Goal: Find specific page/section: Find specific page/section

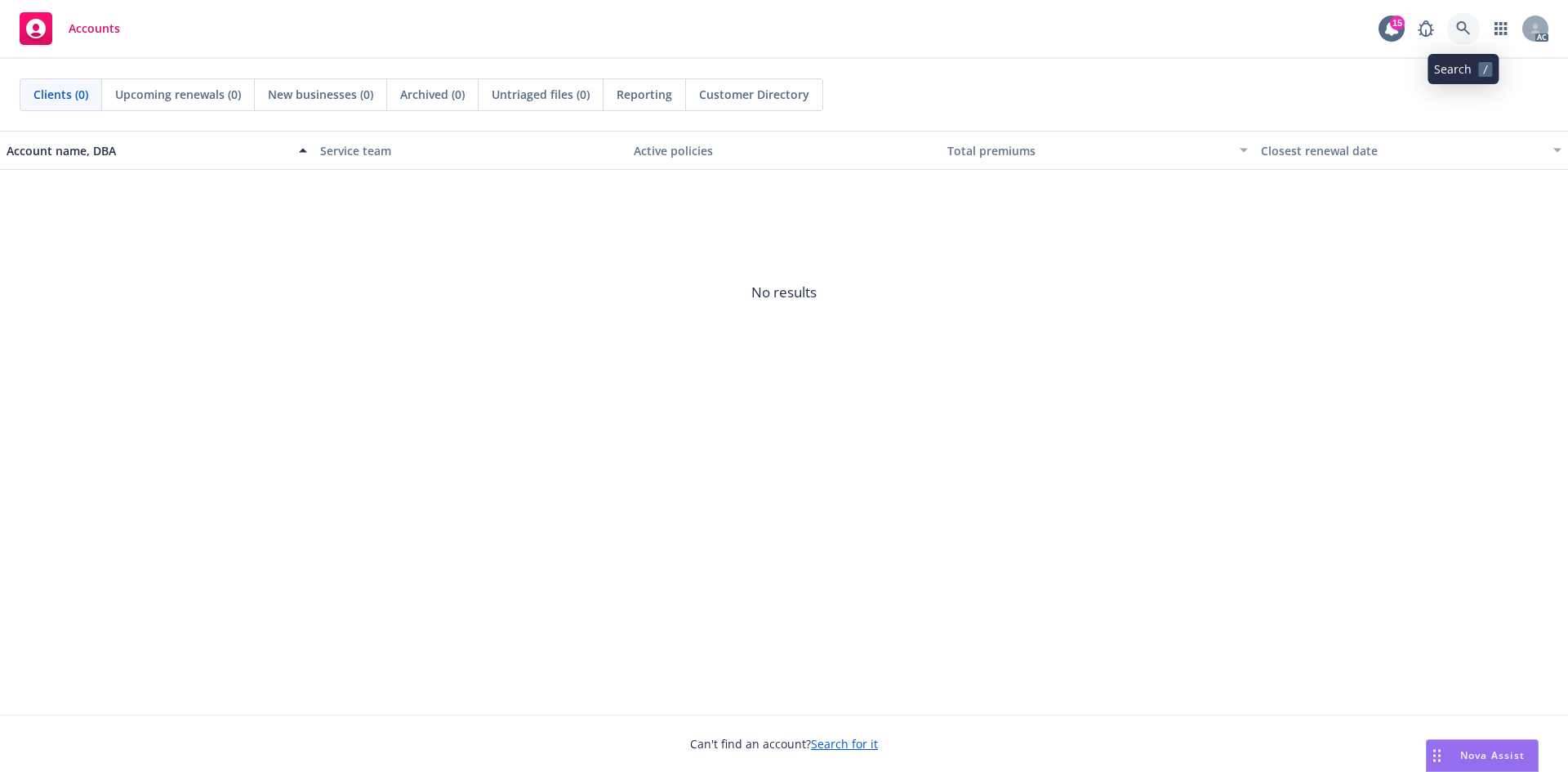
click at [1454, 16] on link at bounding box center [1464, 28] width 33 height 33
click at [1445, 17] on div "AC" at bounding box center [1479, 28] width 139 height 33
click at [1458, 23] on icon at bounding box center [1464, 29] width 15 height 15
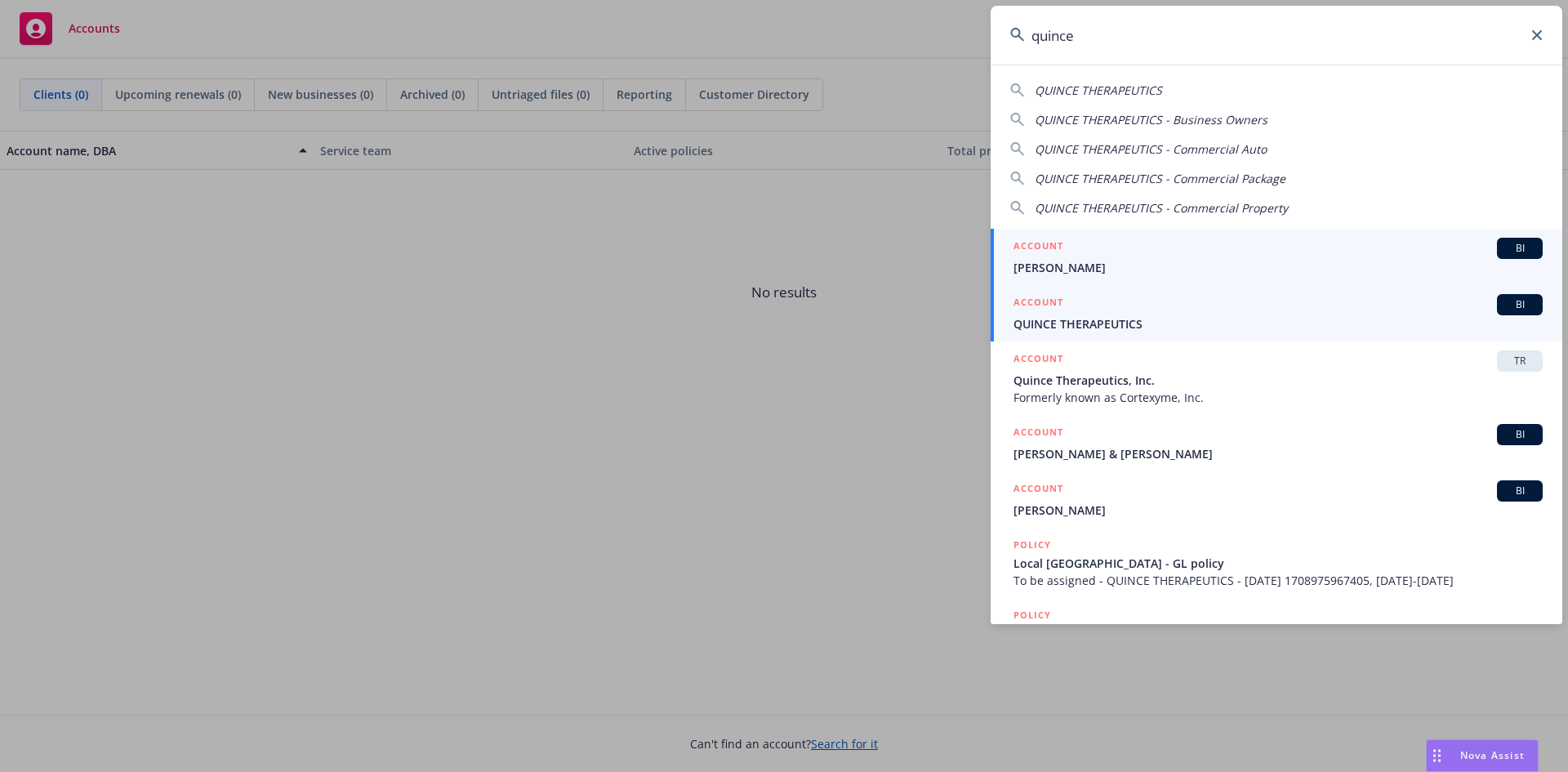
type input "quince"
click at [1100, 311] on div "ACCOUNT BI" at bounding box center [1278, 304] width 529 height 21
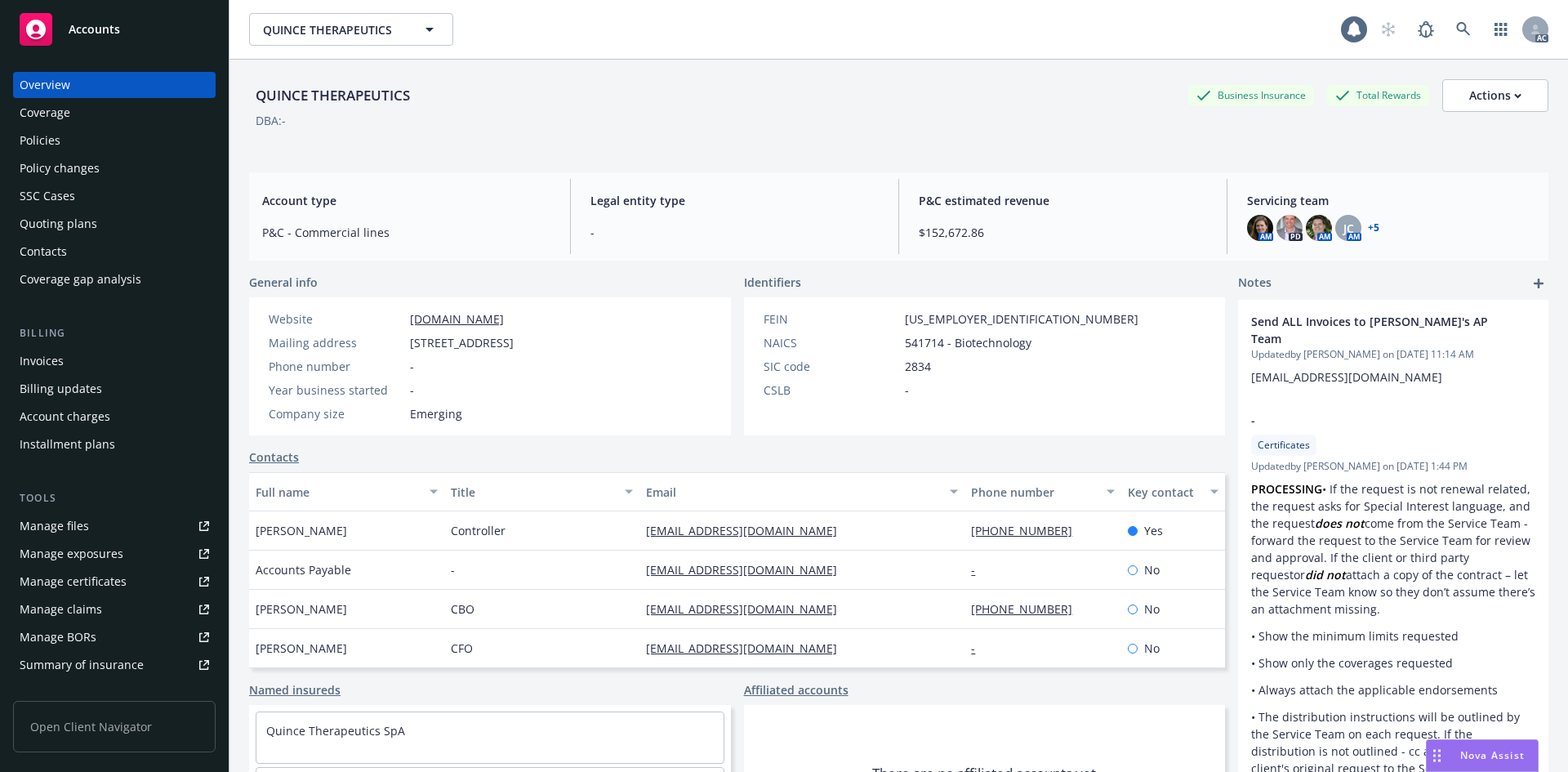
click at [70, 353] on div "Invoices" at bounding box center [114, 361] width 189 height 26
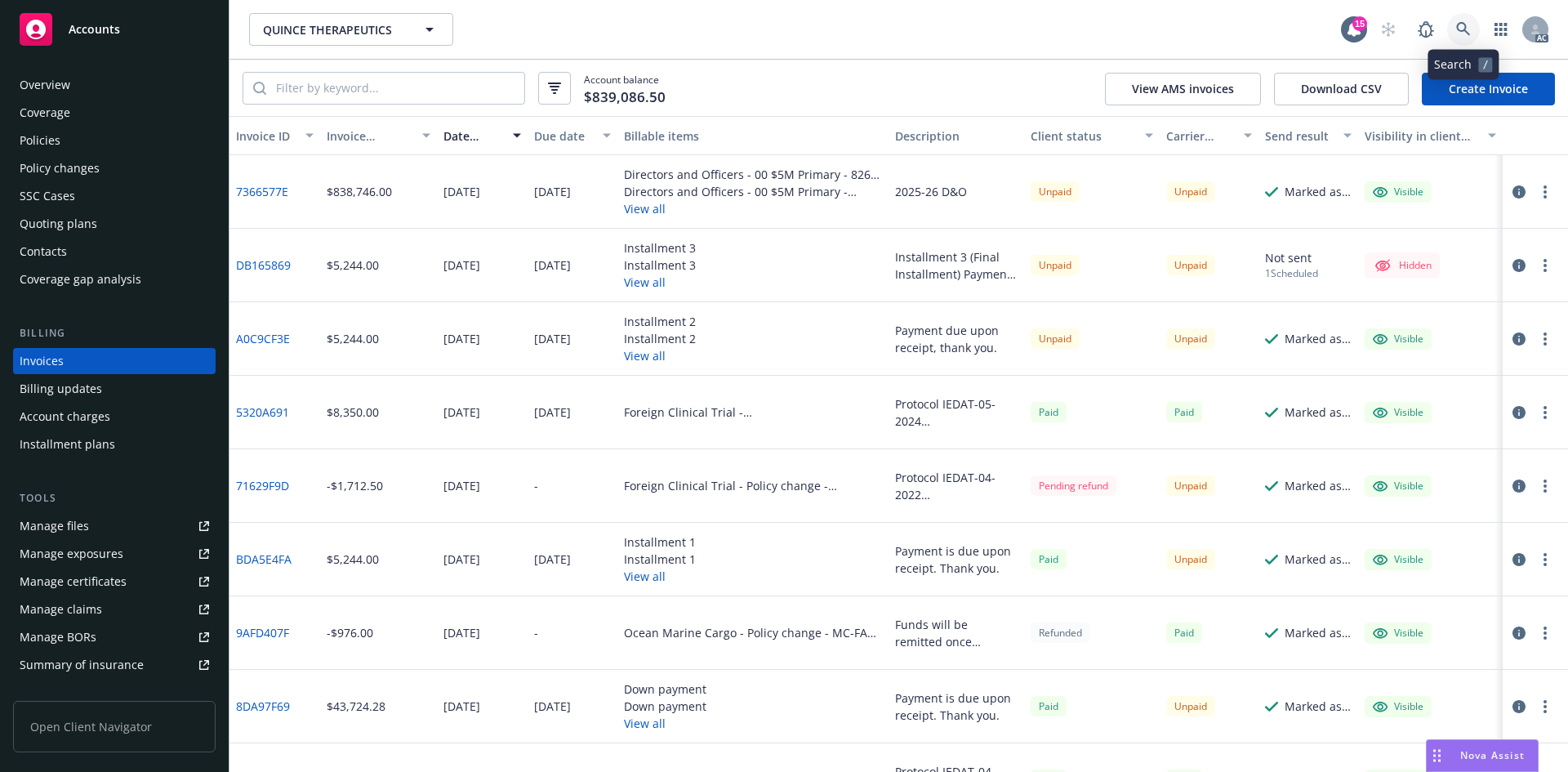
click at [1475, 26] on link at bounding box center [1464, 29] width 33 height 33
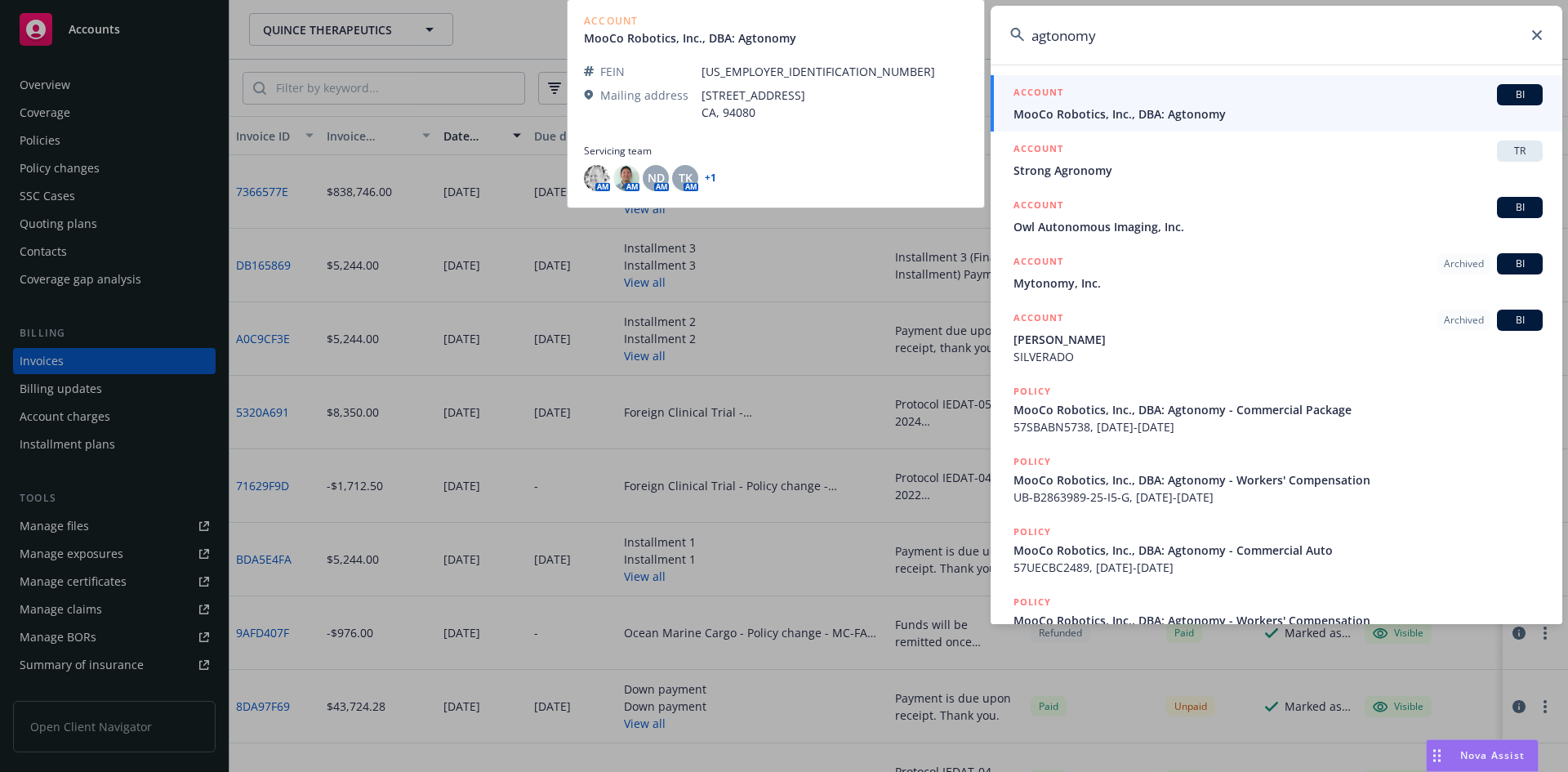
type input "agtonomy"
click at [1147, 124] on link "ACCOUNT BI MooCo Robotics, Inc., DBA: Agtonomy" at bounding box center [1276, 103] width 572 height 56
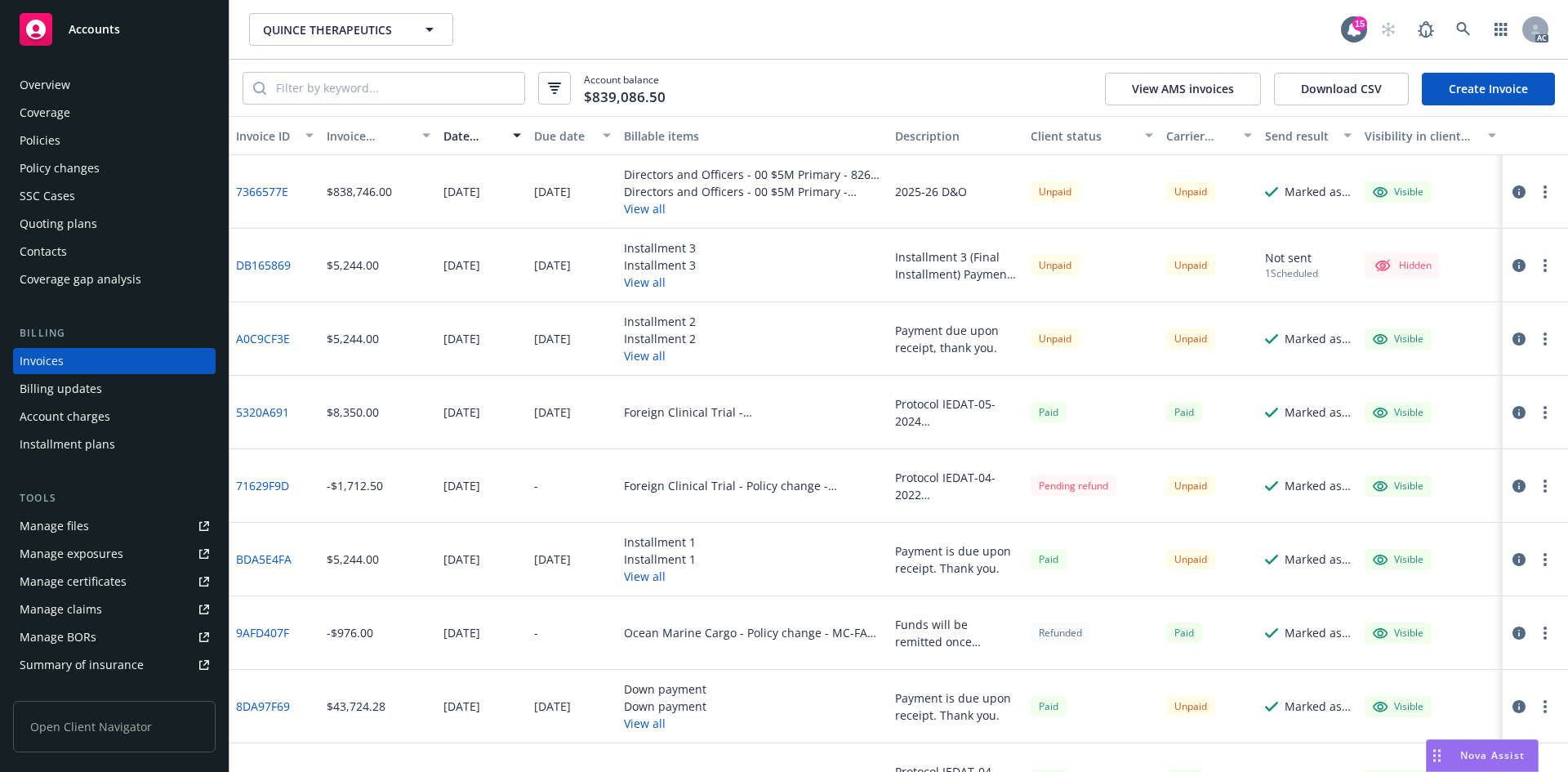
click at [74, 361] on div "Invoices" at bounding box center [114, 361] width 189 height 26
click at [1456, 29] on icon at bounding box center [1464, 30] width 15 height 15
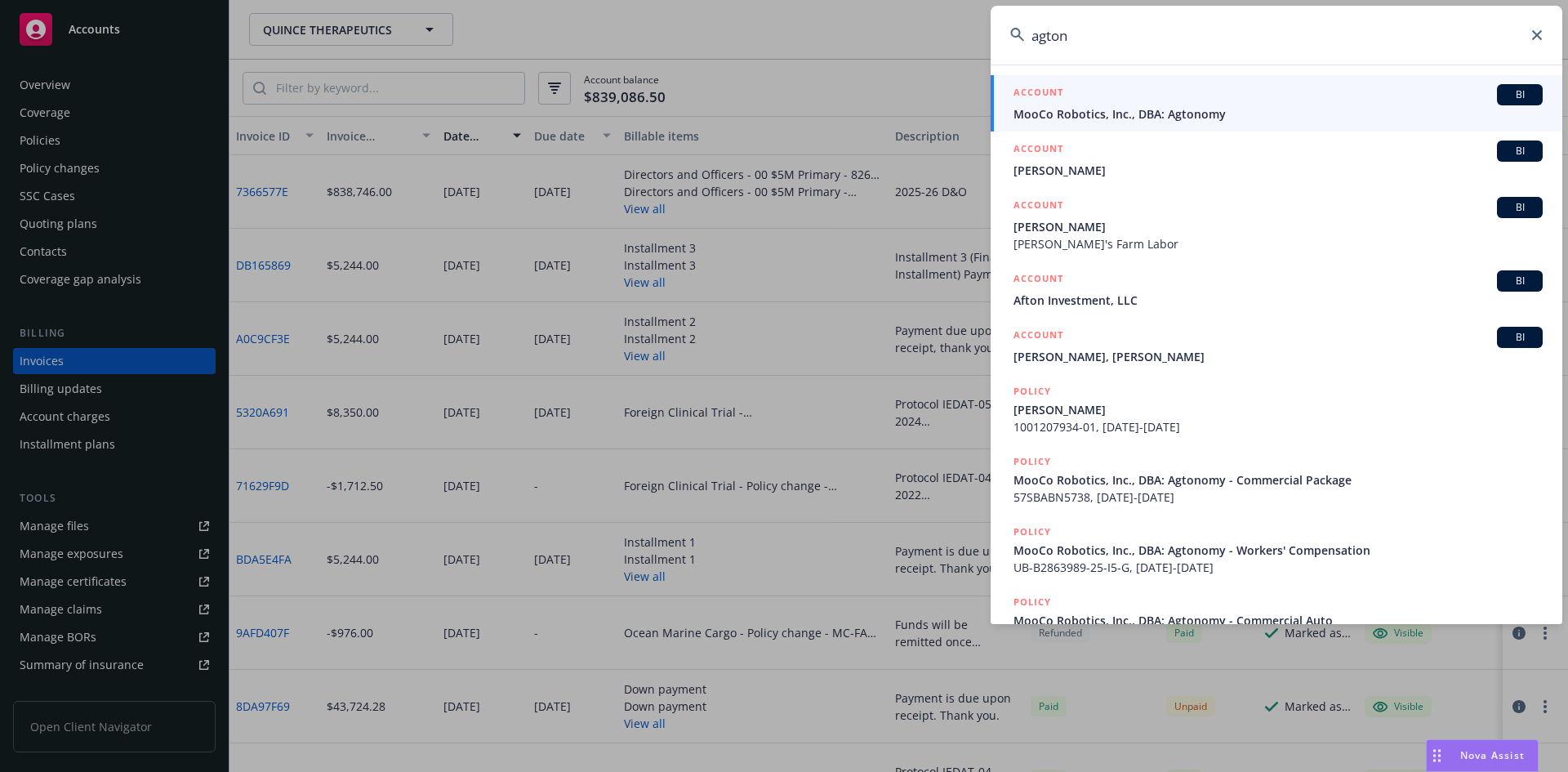
type input "agton"
click at [1168, 107] on span "MooCo Robotics, Inc., DBA: Agtonomy" at bounding box center [1278, 114] width 529 height 17
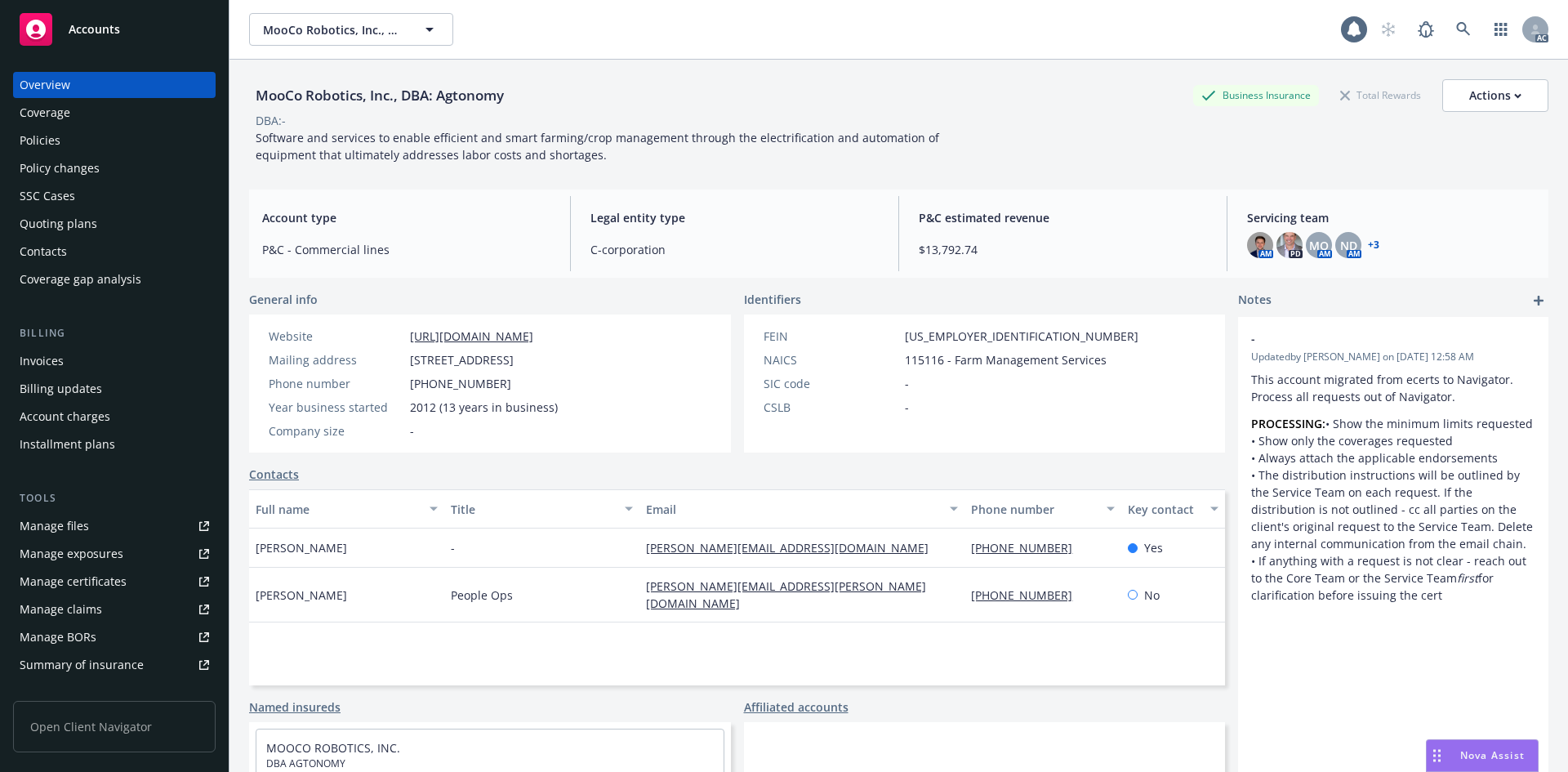
click at [89, 366] on div "Invoices" at bounding box center [114, 361] width 189 height 26
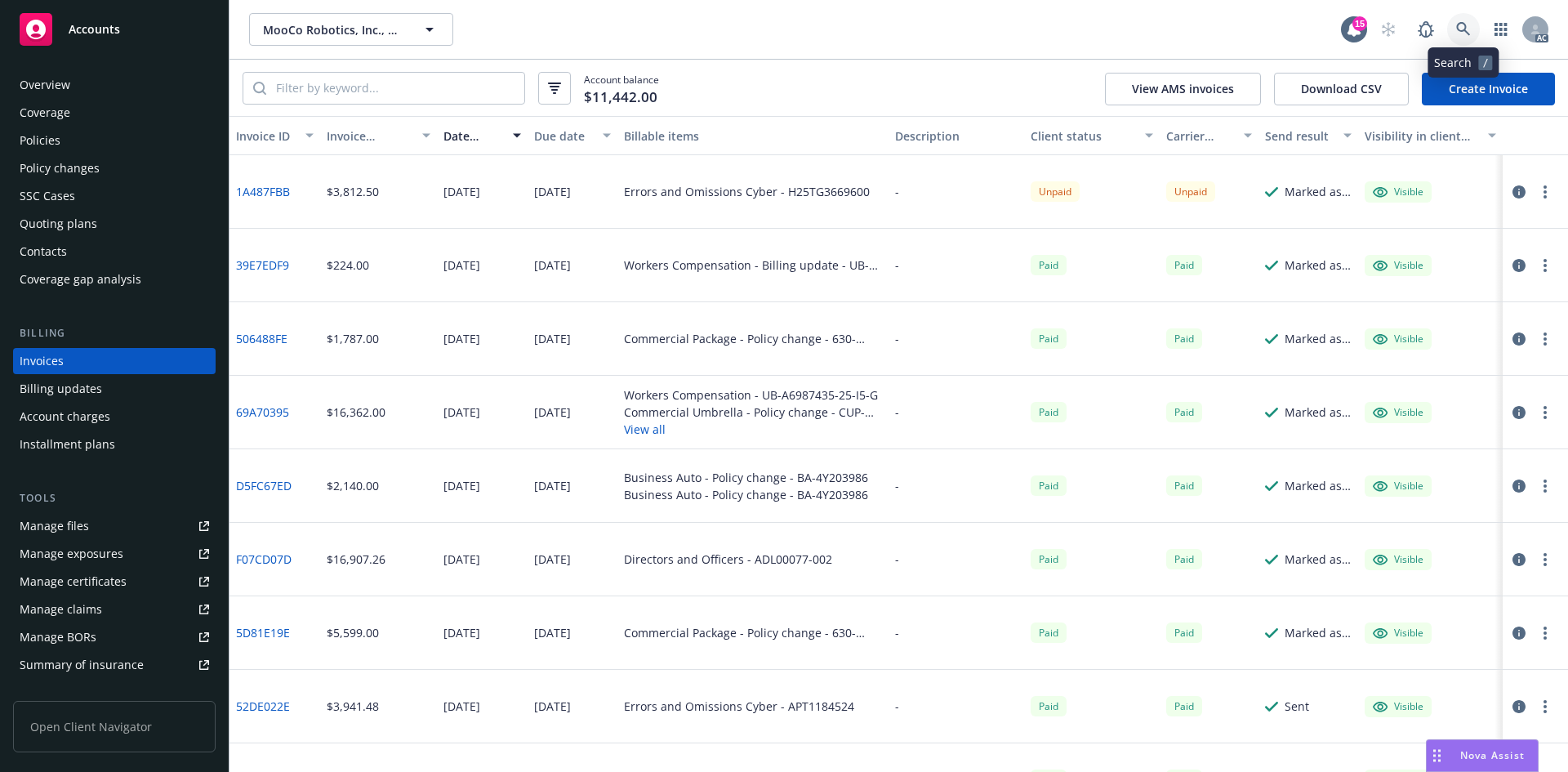
click at [1452, 19] on link at bounding box center [1464, 29] width 33 height 33
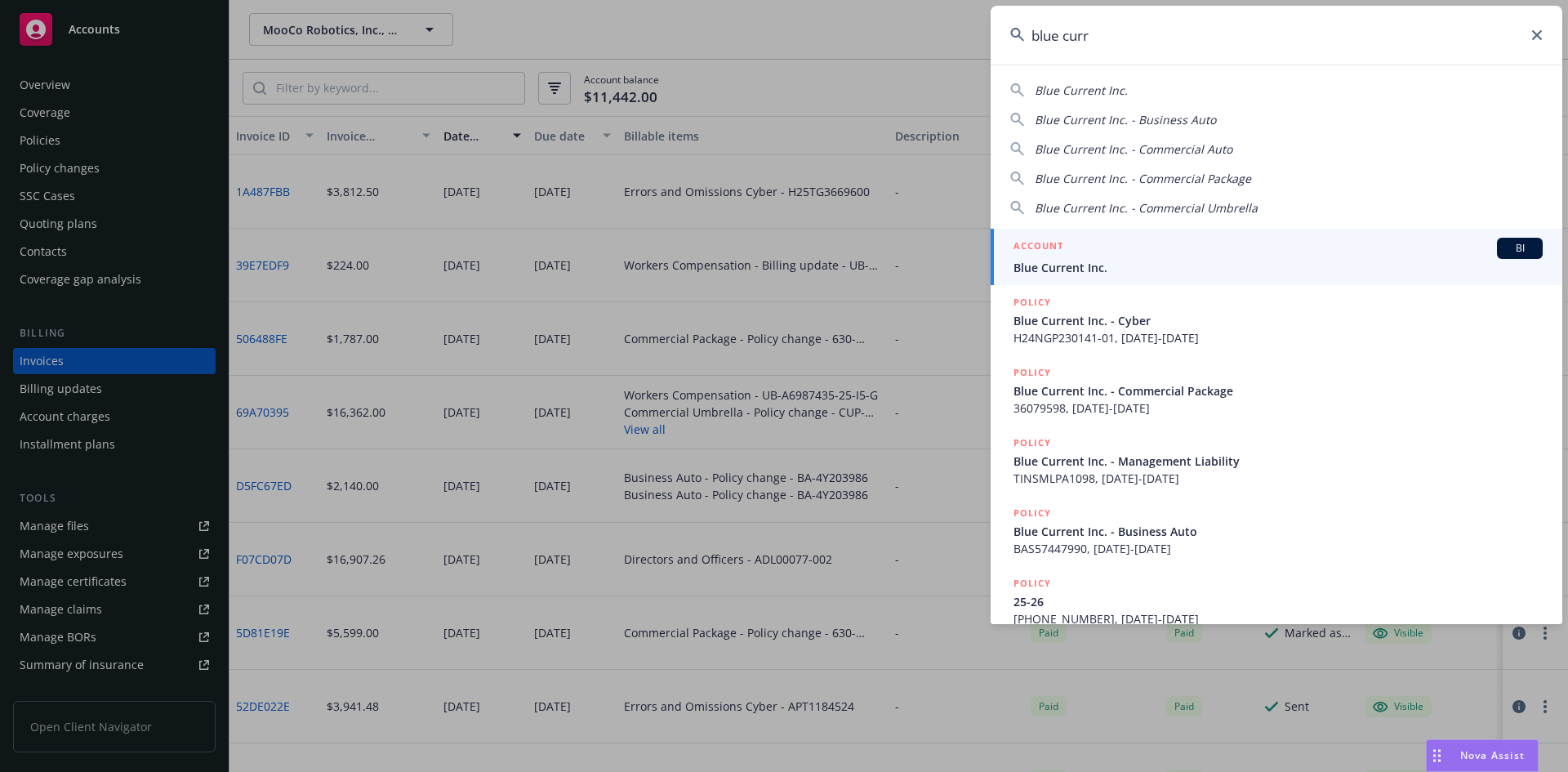
type input "blue curr"
click at [1042, 251] on h5 "ACCOUNT" at bounding box center [1038, 247] width 49 height 20
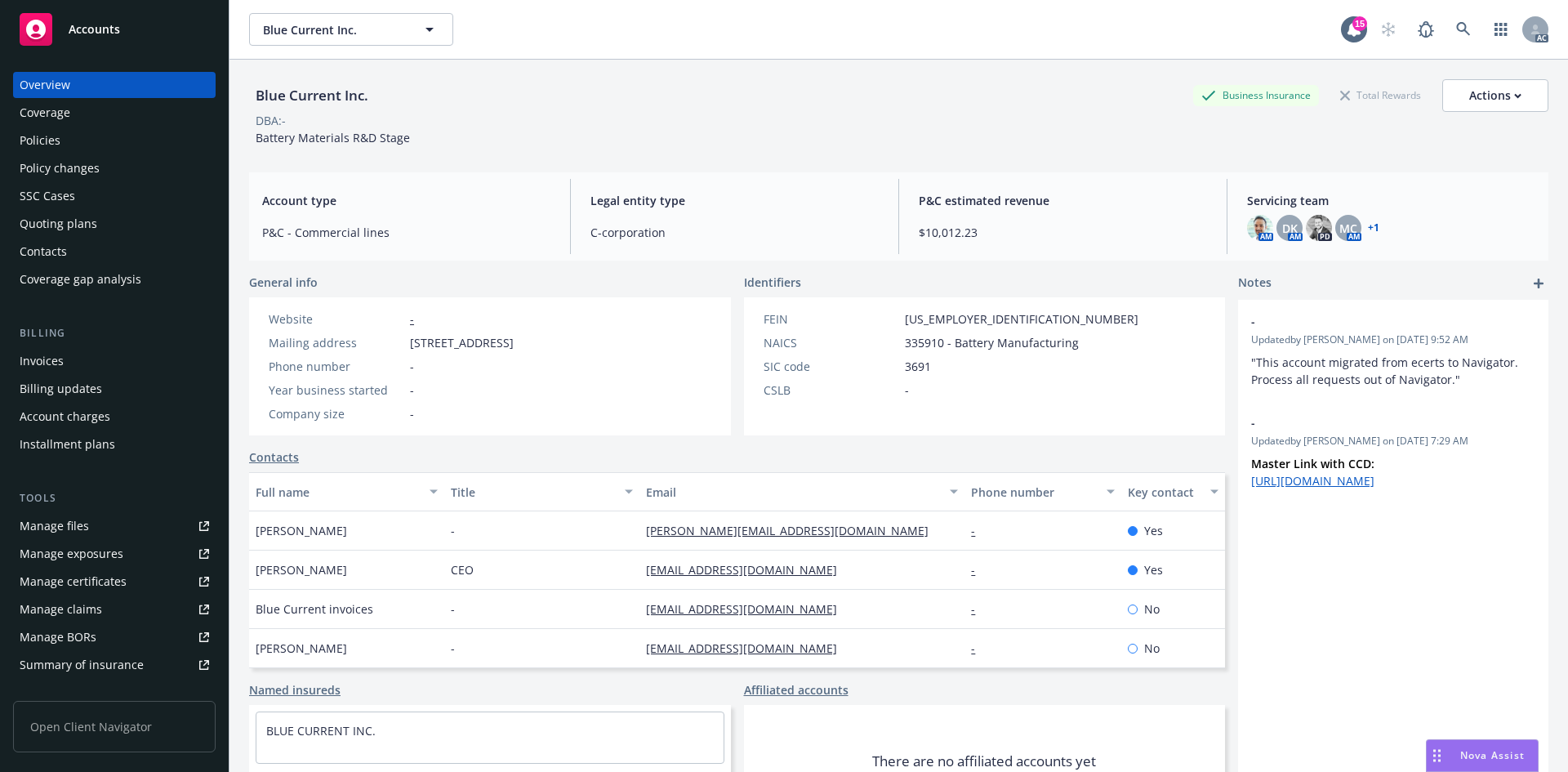
click at [89, 356] on div "Invoices" at bounding box center [114, 361] width 189 height 26
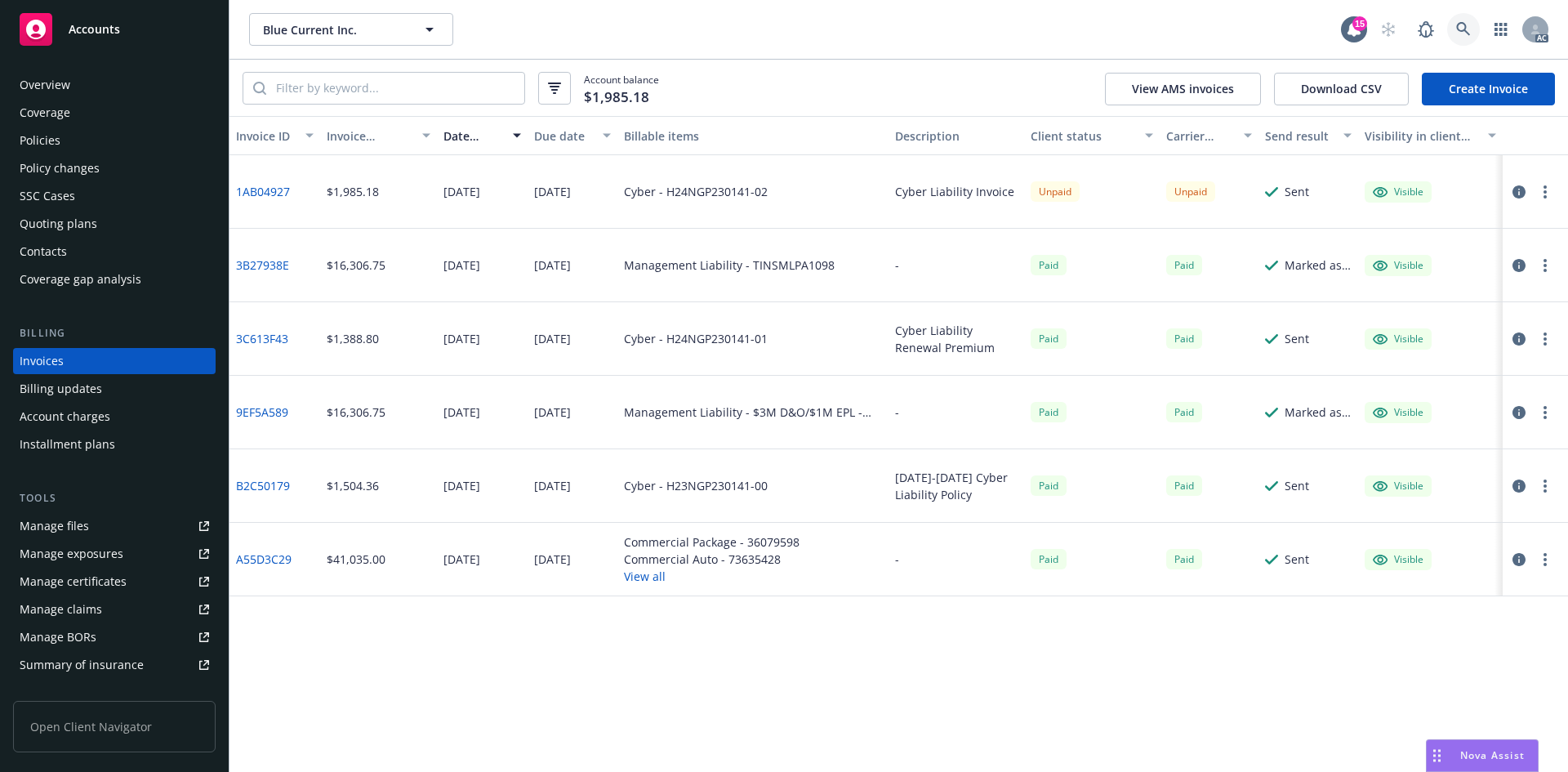
click at [1457, 18] on link at bounding box center [1464, 29] width 33 height 33
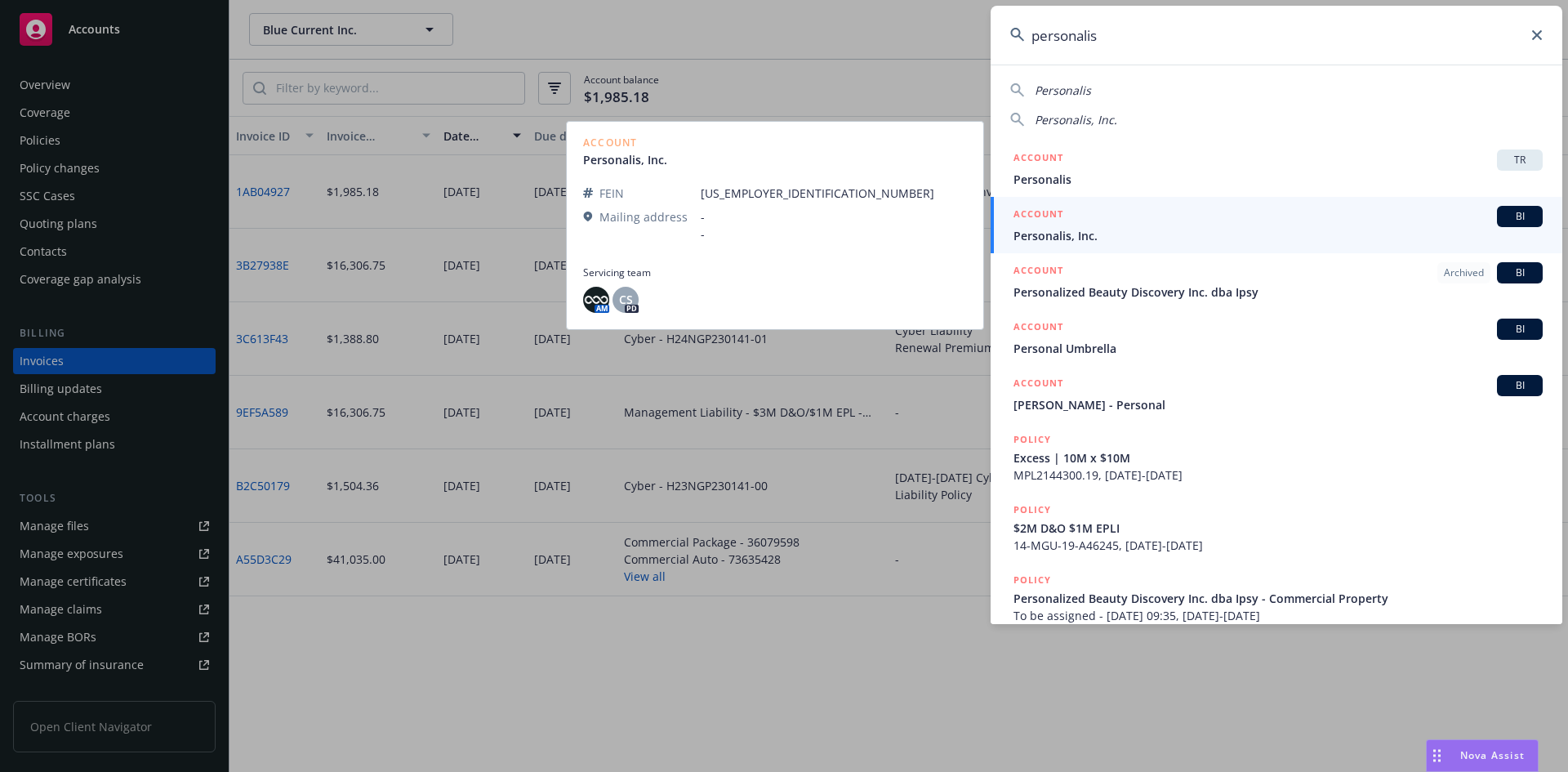
type input "personalis"
click at [1134, 224] on div "ACCOUNT BI" at bounding box center [1278, 216] width 529 height 21
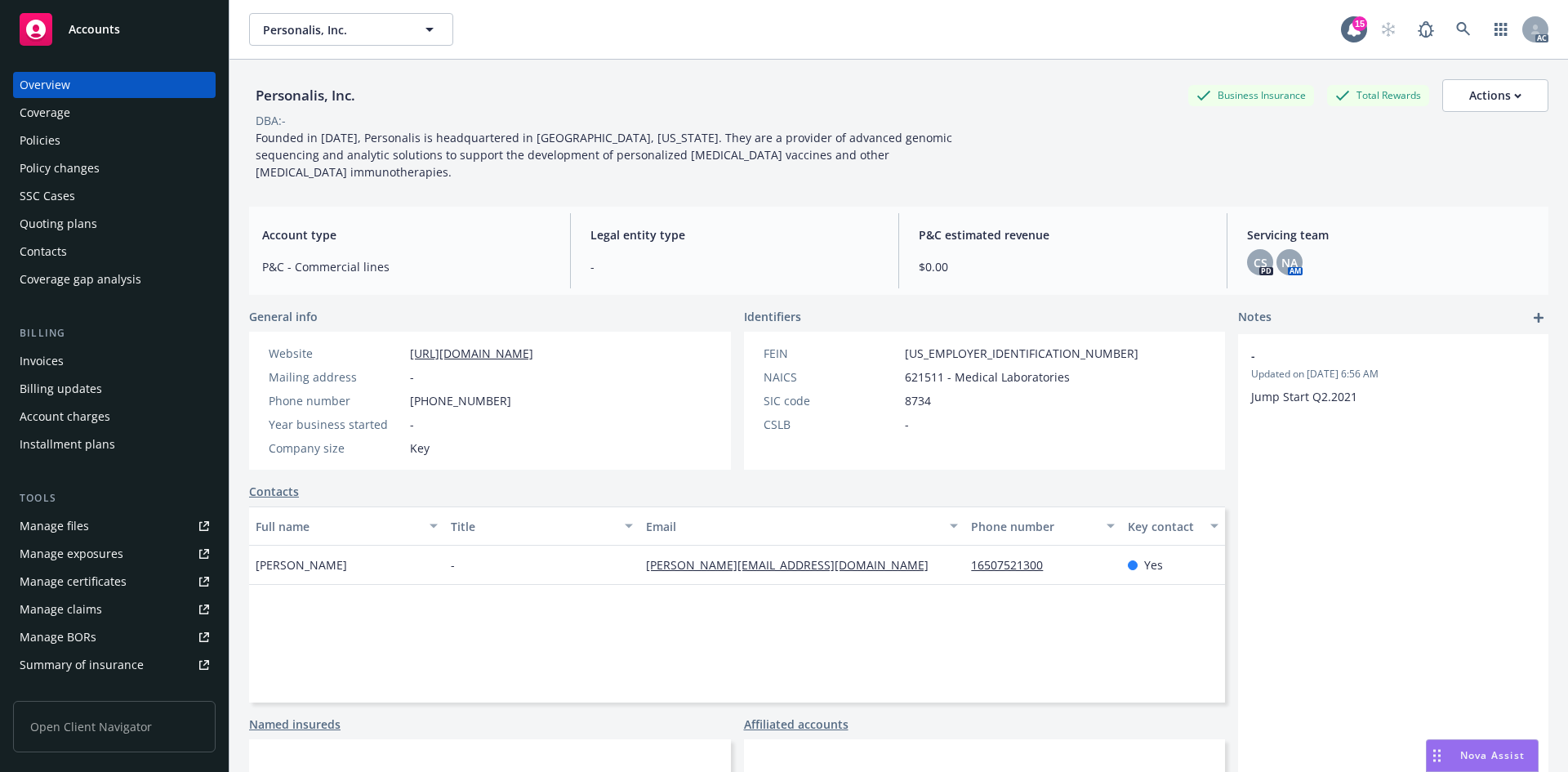
click at [71, 359] on div "Invoices" at bounding box center [114, 361] width 189 height 26
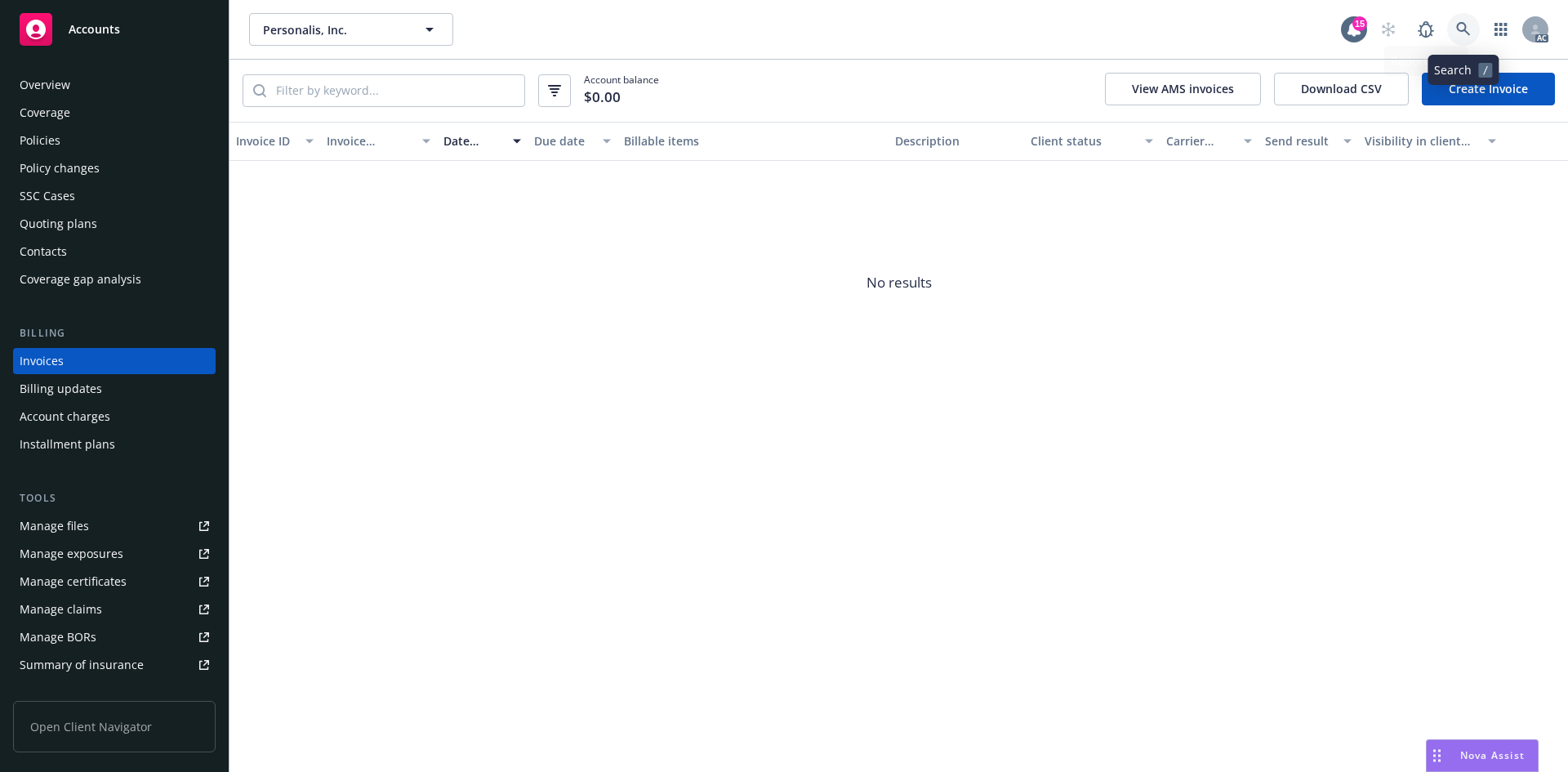
click at [1478, 23] on link at bounding box center [1464, 29] width 33 height 33
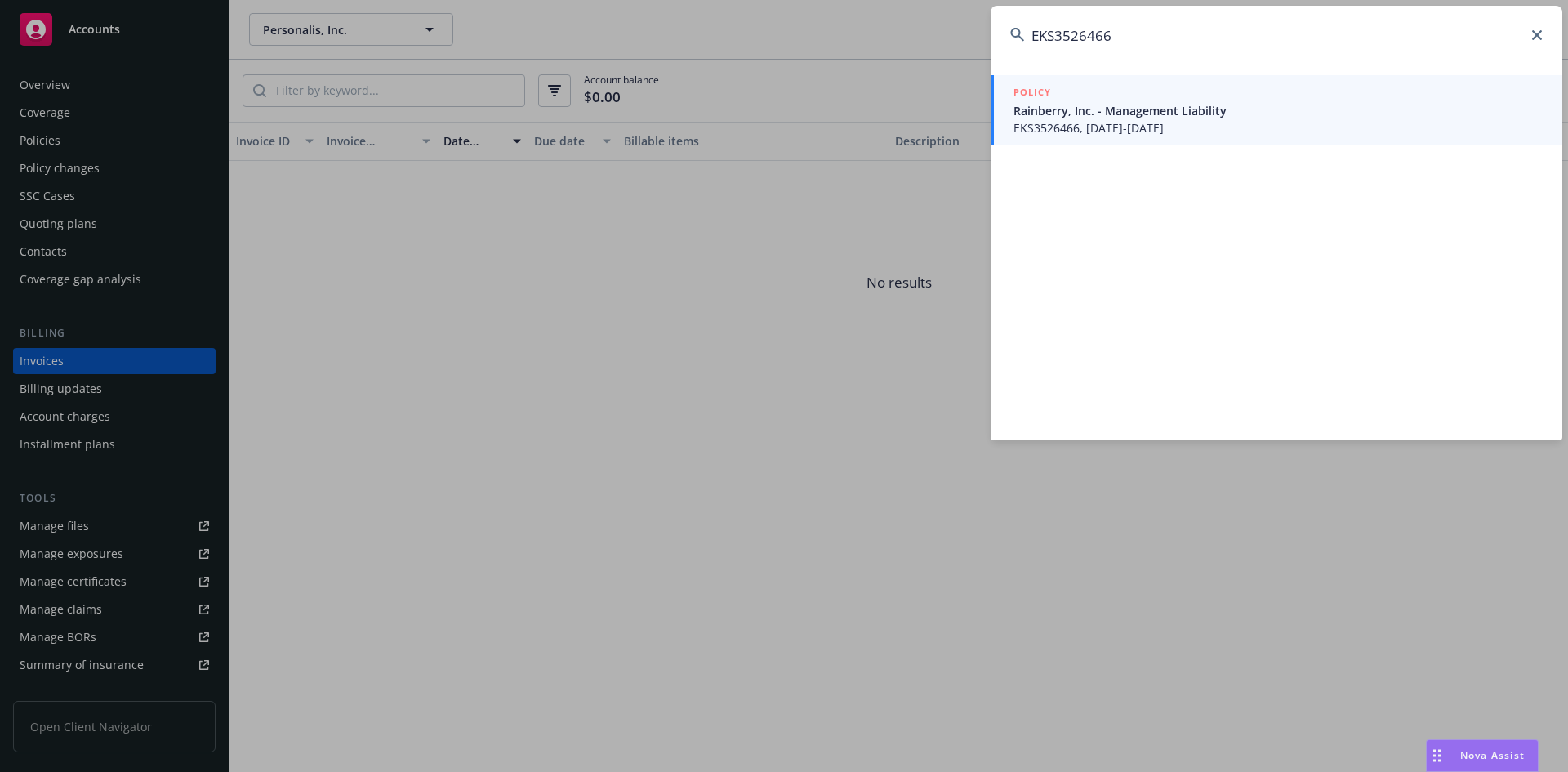
type input "EKS3526466"
click at [1170, 102] on div "POLICY" at bounding box center [1278, 92] width 529 height 18
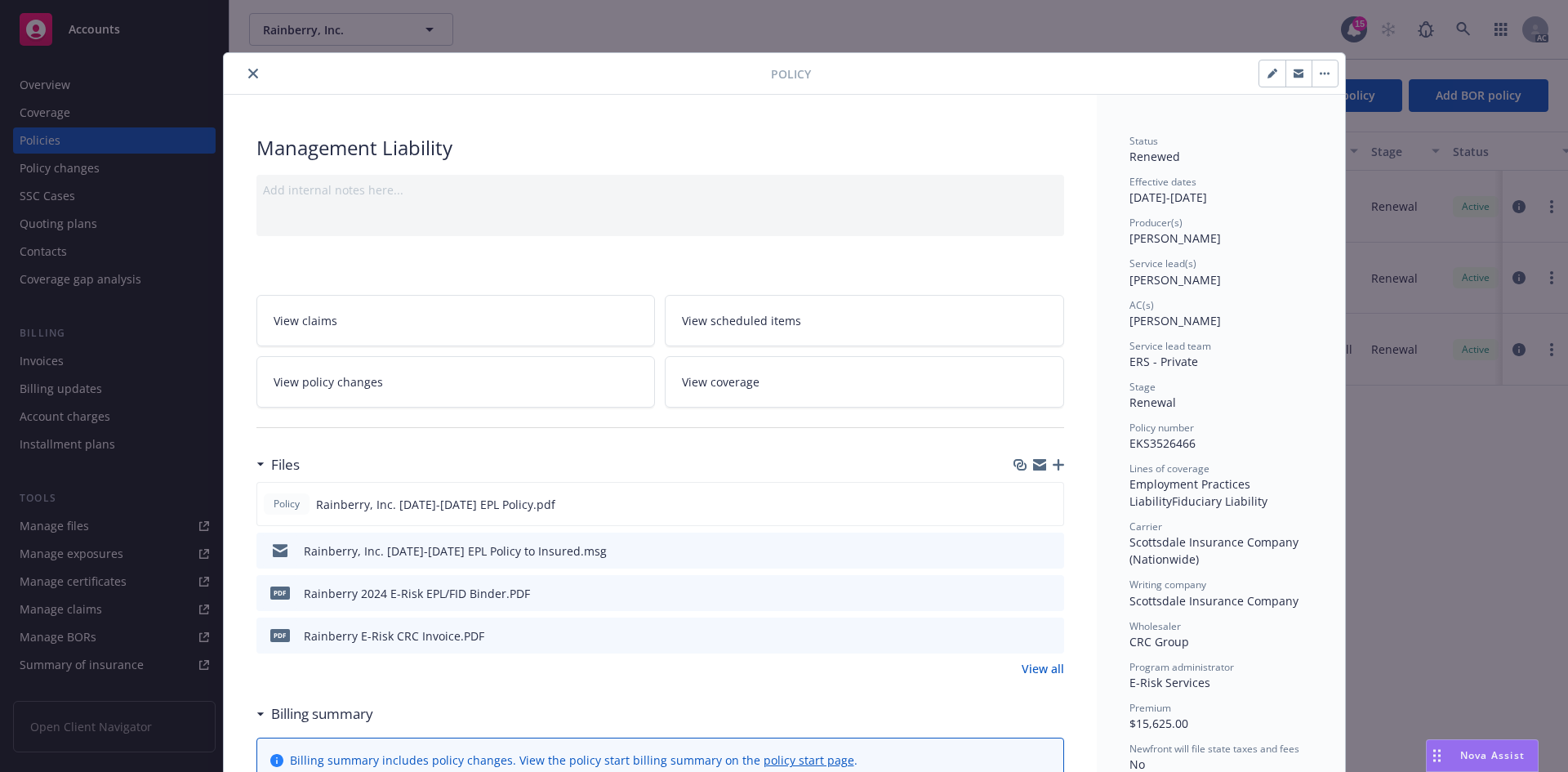
click at [254, 70] on button "close" at bounding box center [253, 73] width 20 height 20
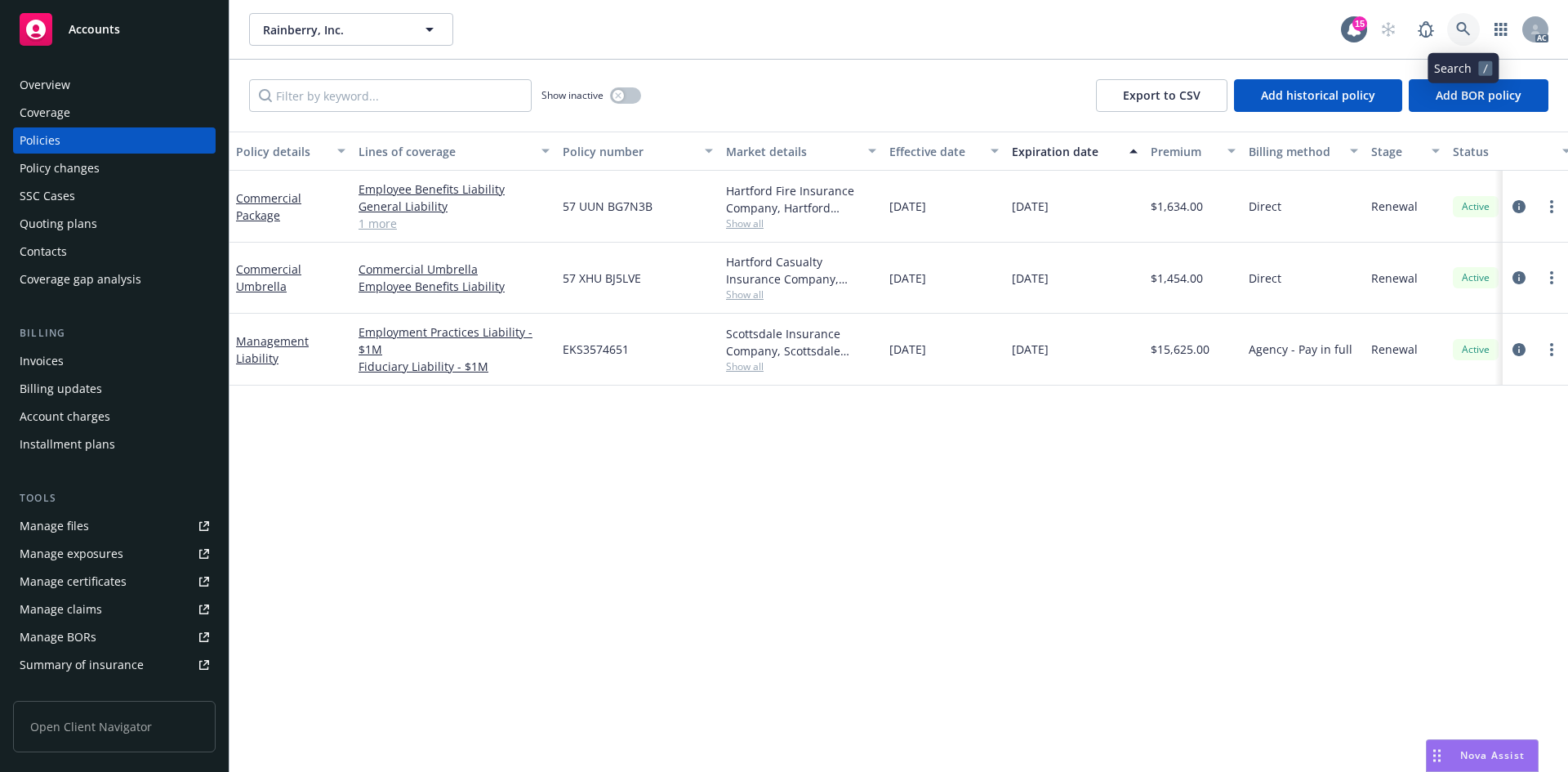
click at [1467, 32] on icon at bounding box center [1463, 29] width 14 height 14
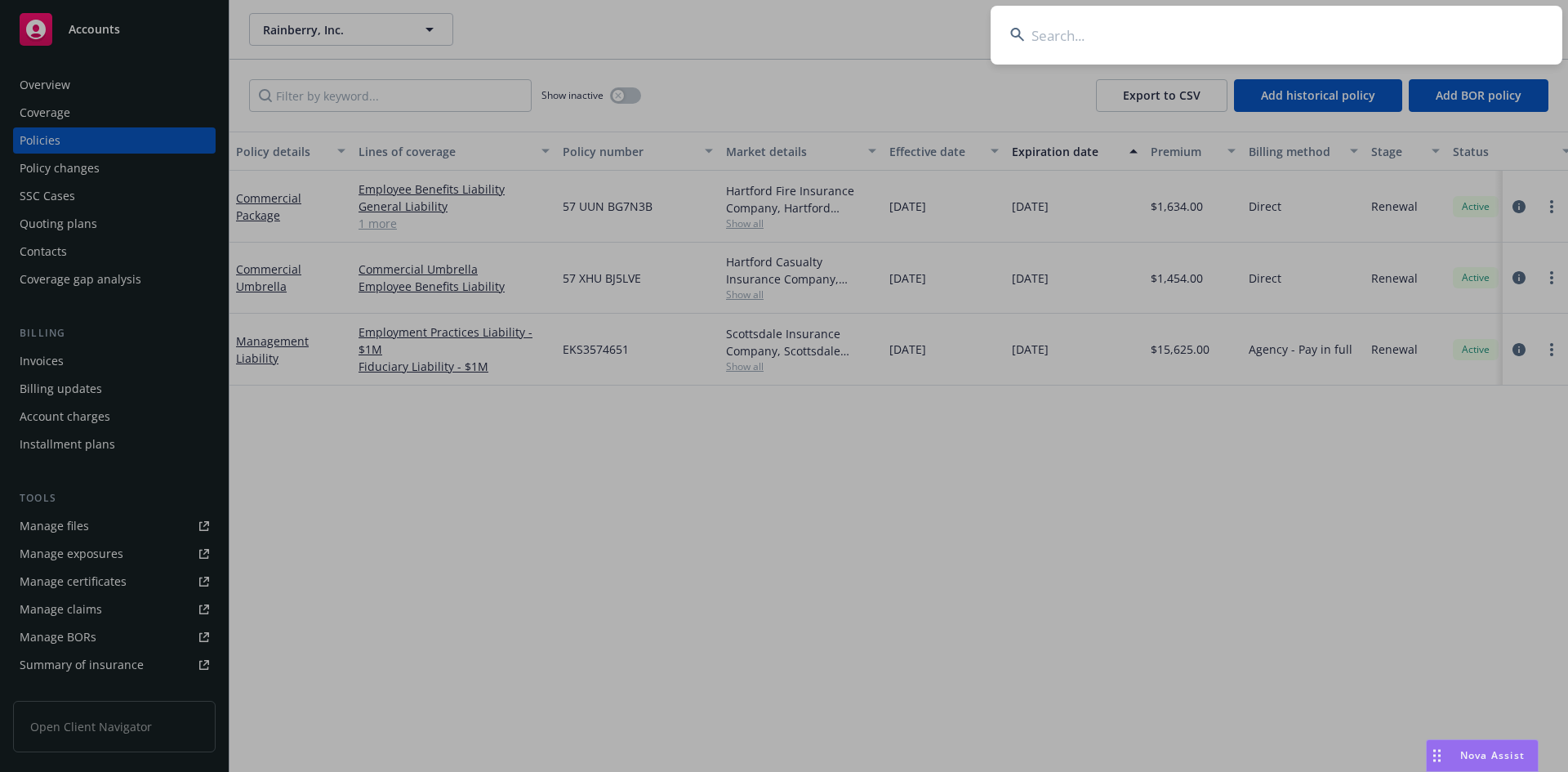
click at [1323, 30] on input at bounding box center [1276, 34] width 572 height 59
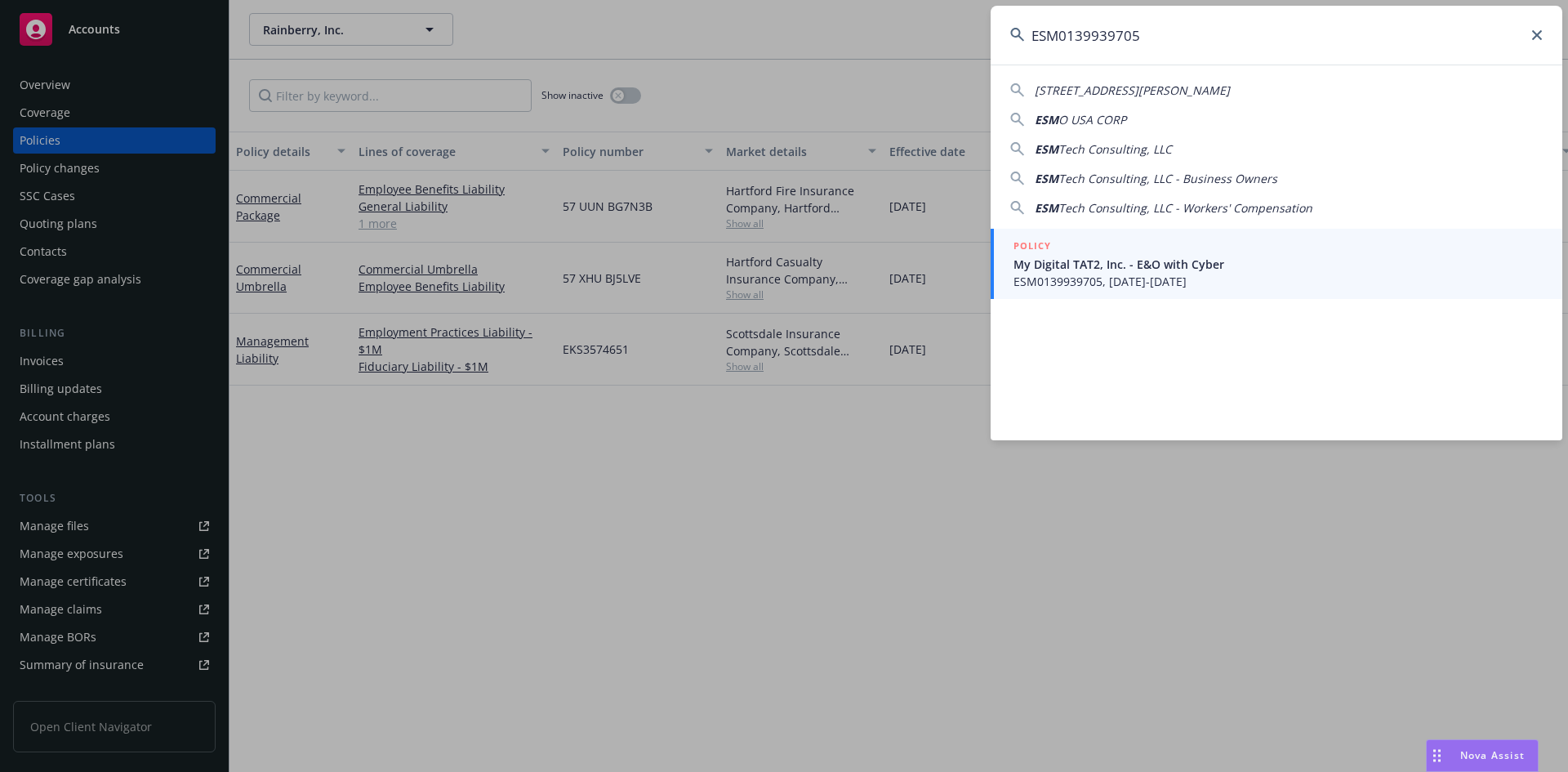
type input "ESM0139939705"
click at [1121, 283] on span "ESM0139939705, [DATE]-[DATE]" at bounding box center [1278, 282] width 529 height 17
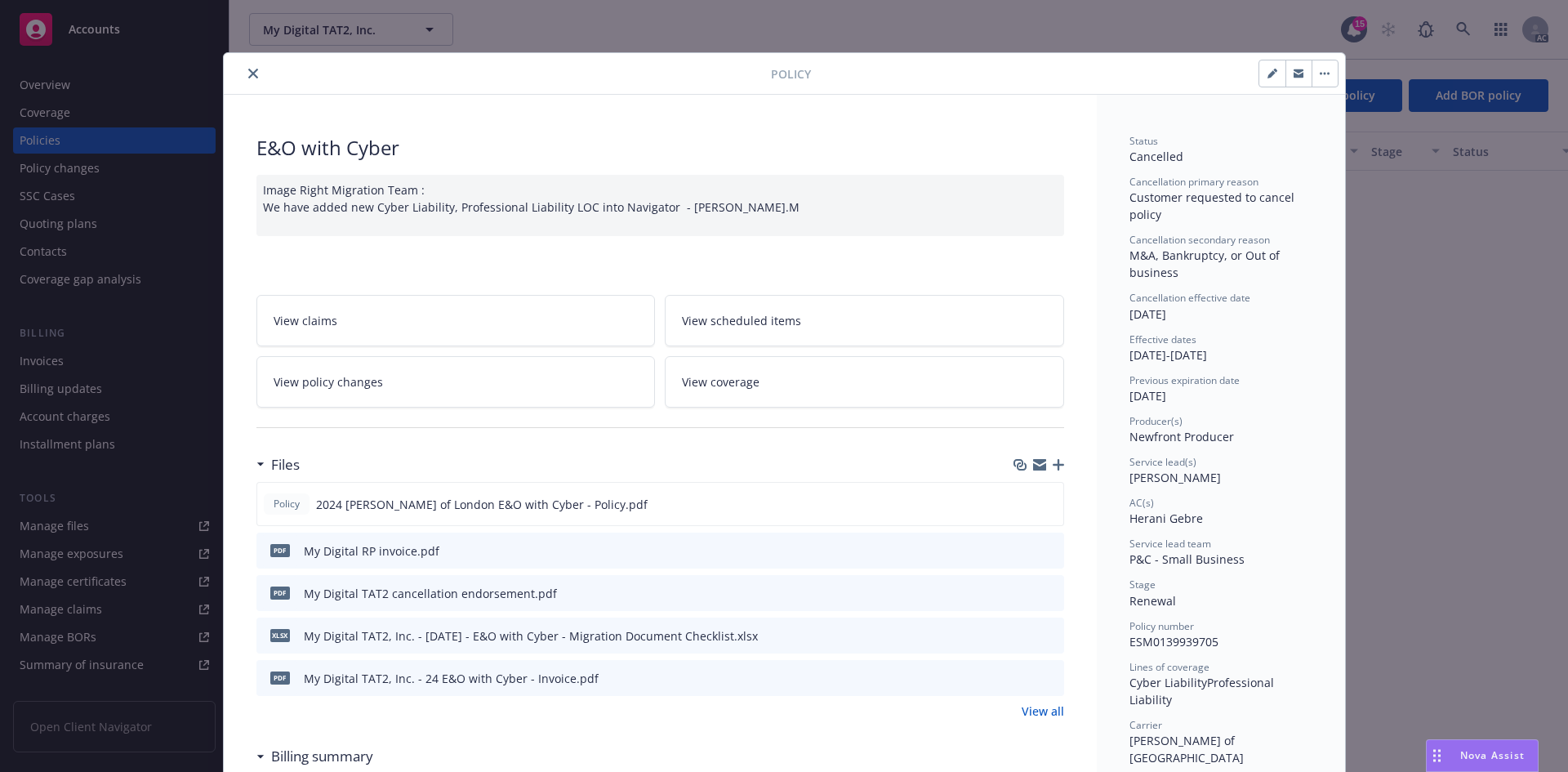
click at [251, 74] on icon "close" at bounding box center [253, 74] width 10 height 10
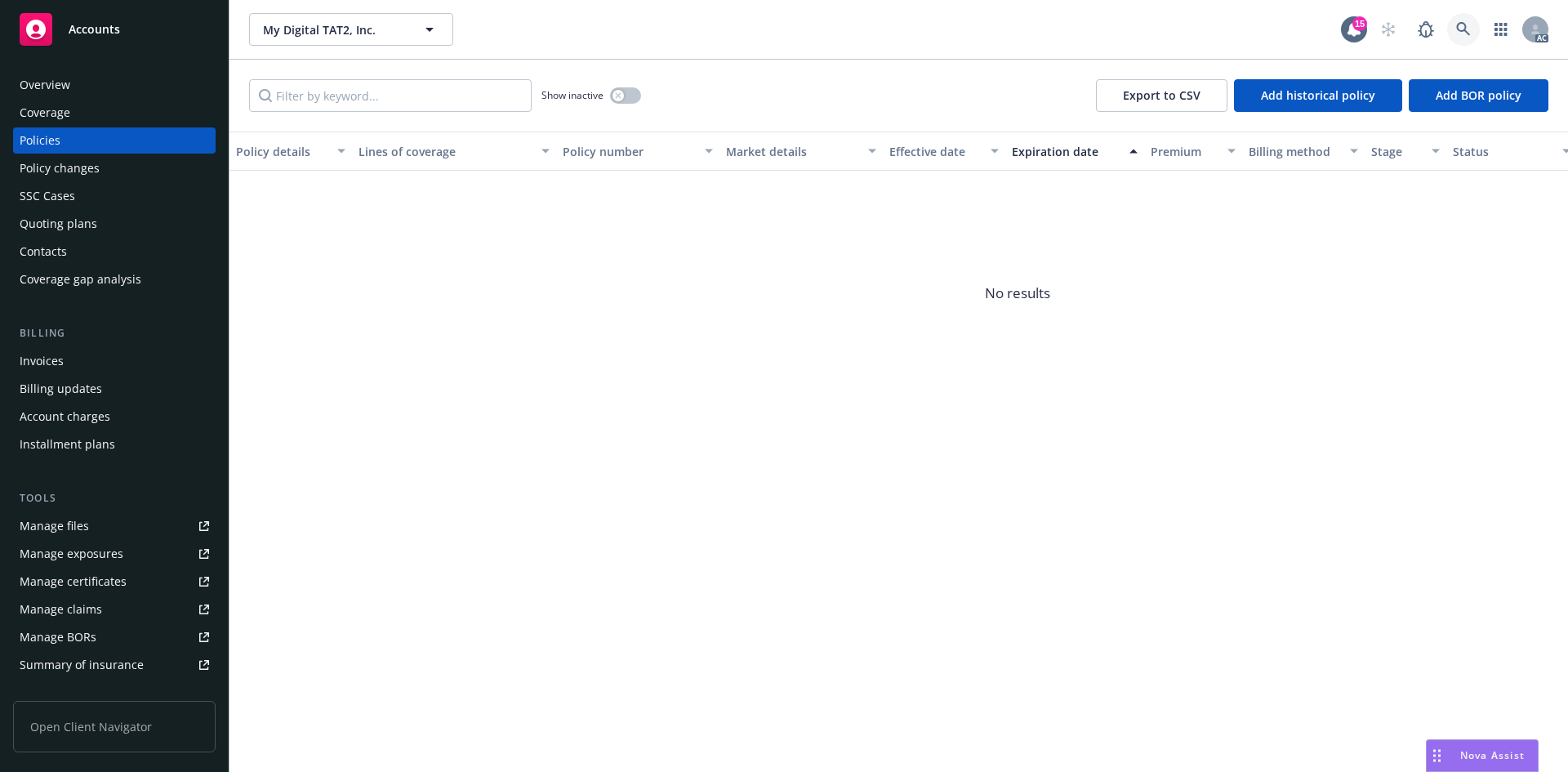
click at [1458, 24] on icon at bounding box center [1463, 29] width 14 height 14
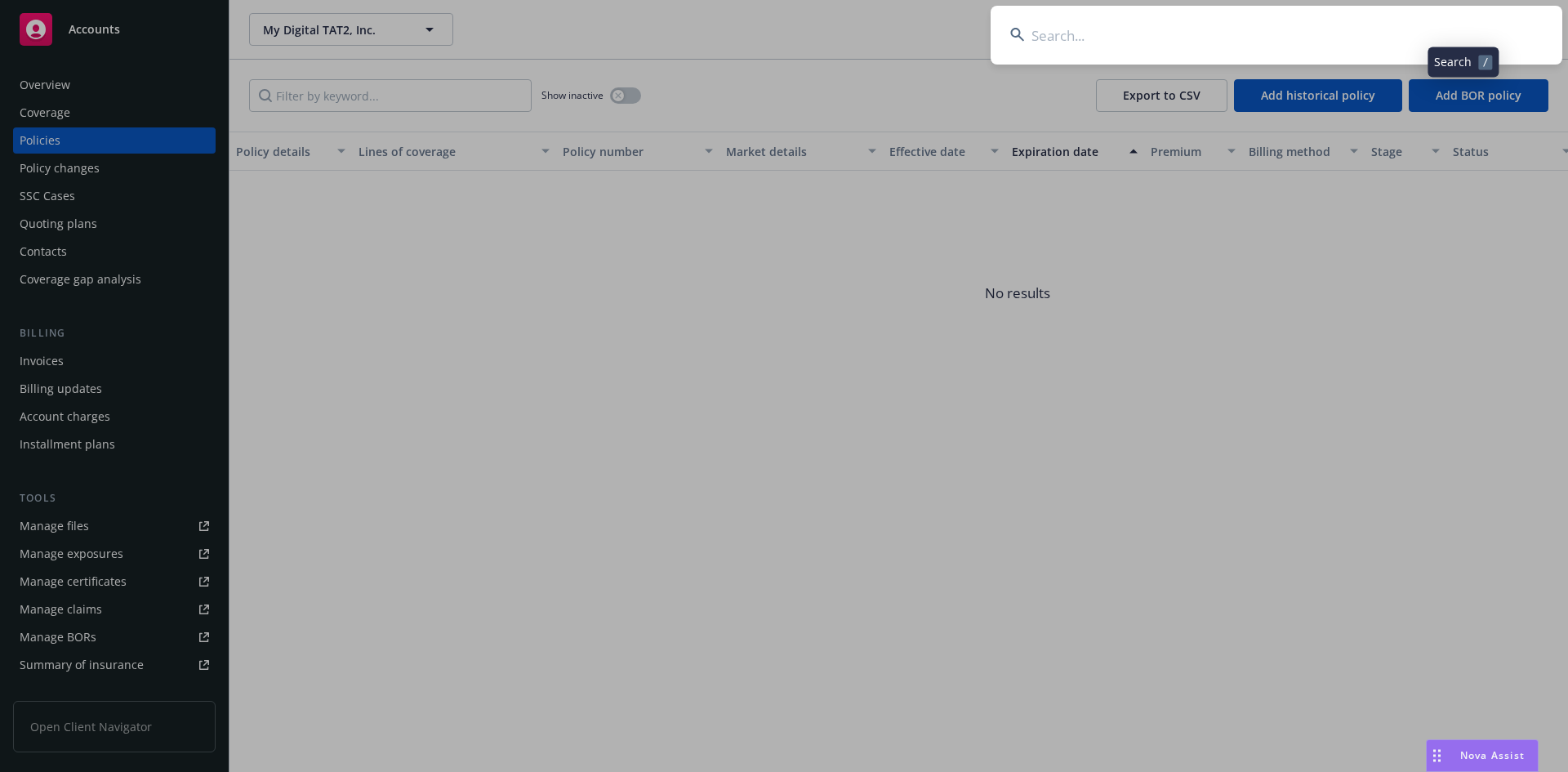
click at [1379, 22] on input at bounding box center [1276, 34] width 572 height 59
type input "v"
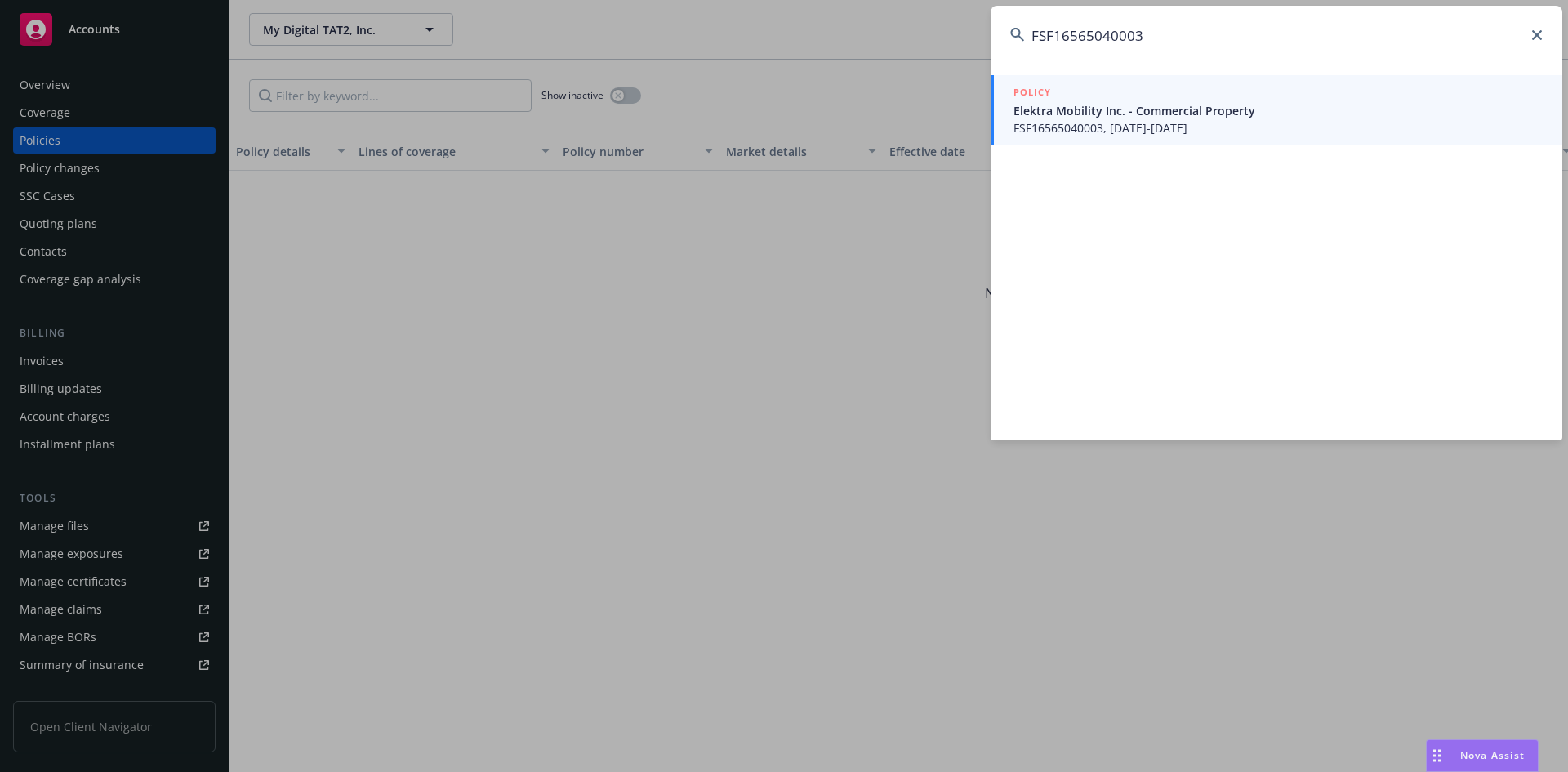
type input "FSF16565040003"
click at [1191, 90] on div "POLICY" at bounding box center [1278, 92] width 529 height 18
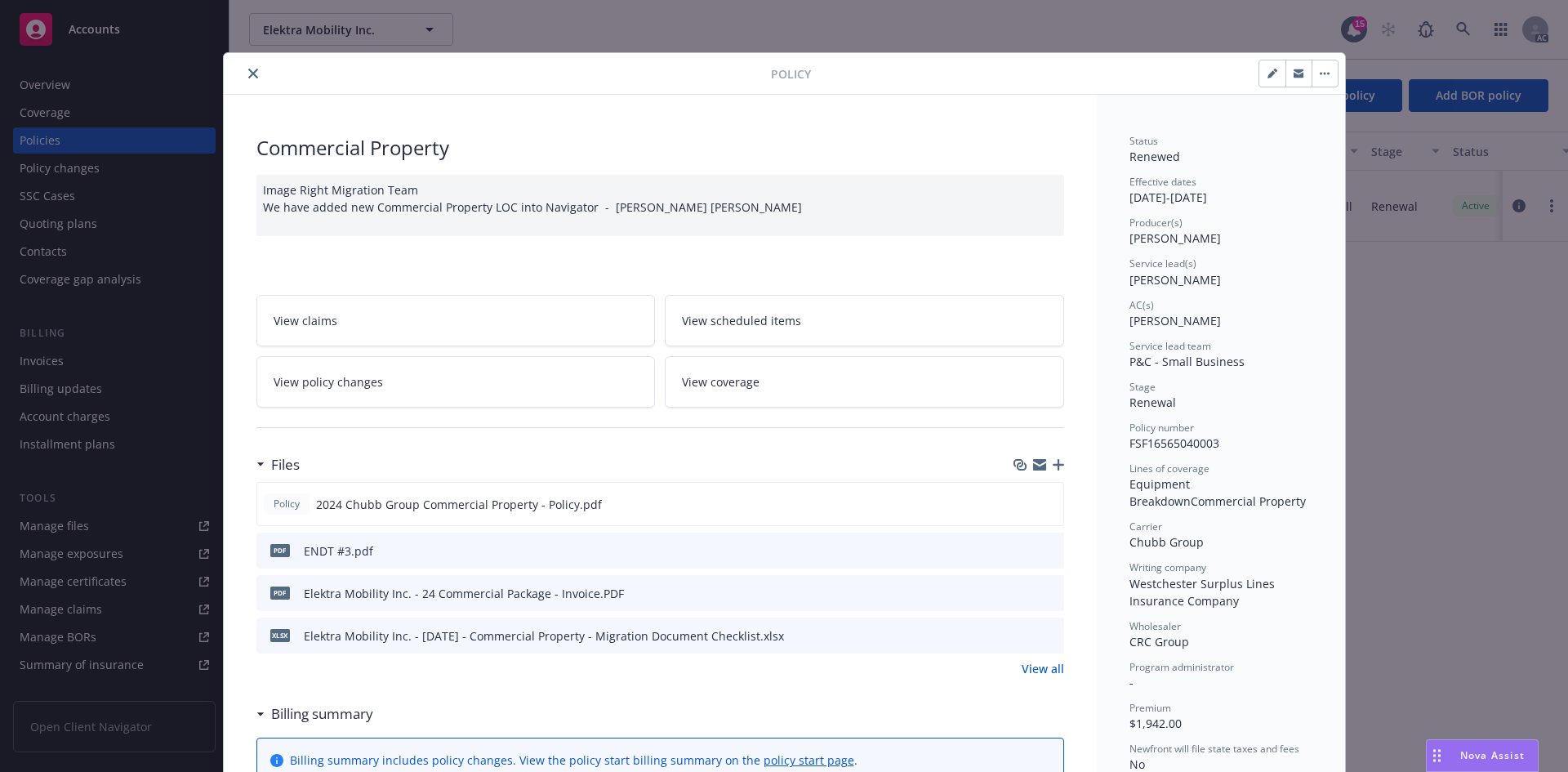
click at [249, 68] on button "close" at bounding box center [253, 73] width 20 height 20
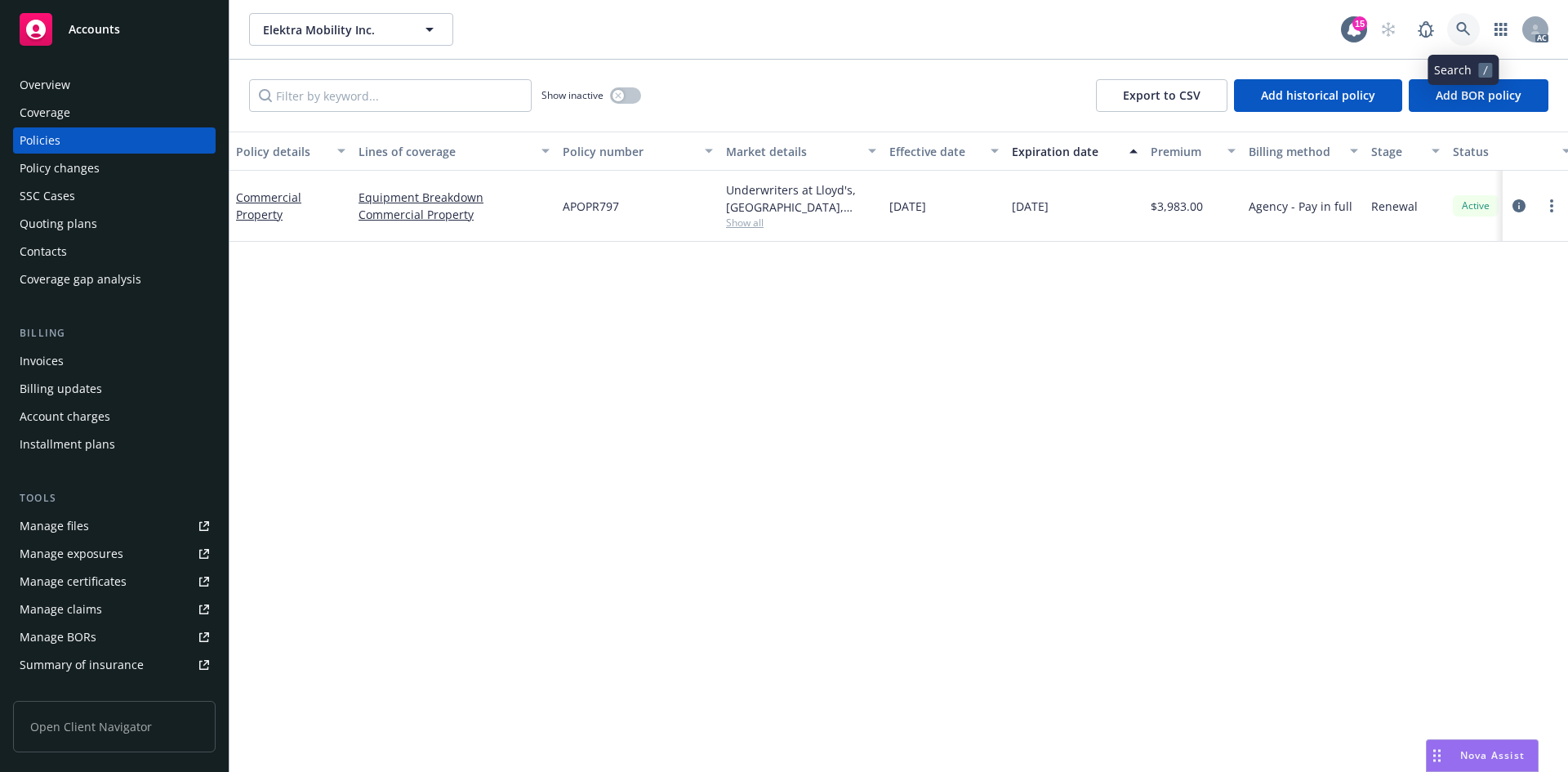
click at [1466, 26] on icon at bounding box center [1463, 29] width 14 height 14
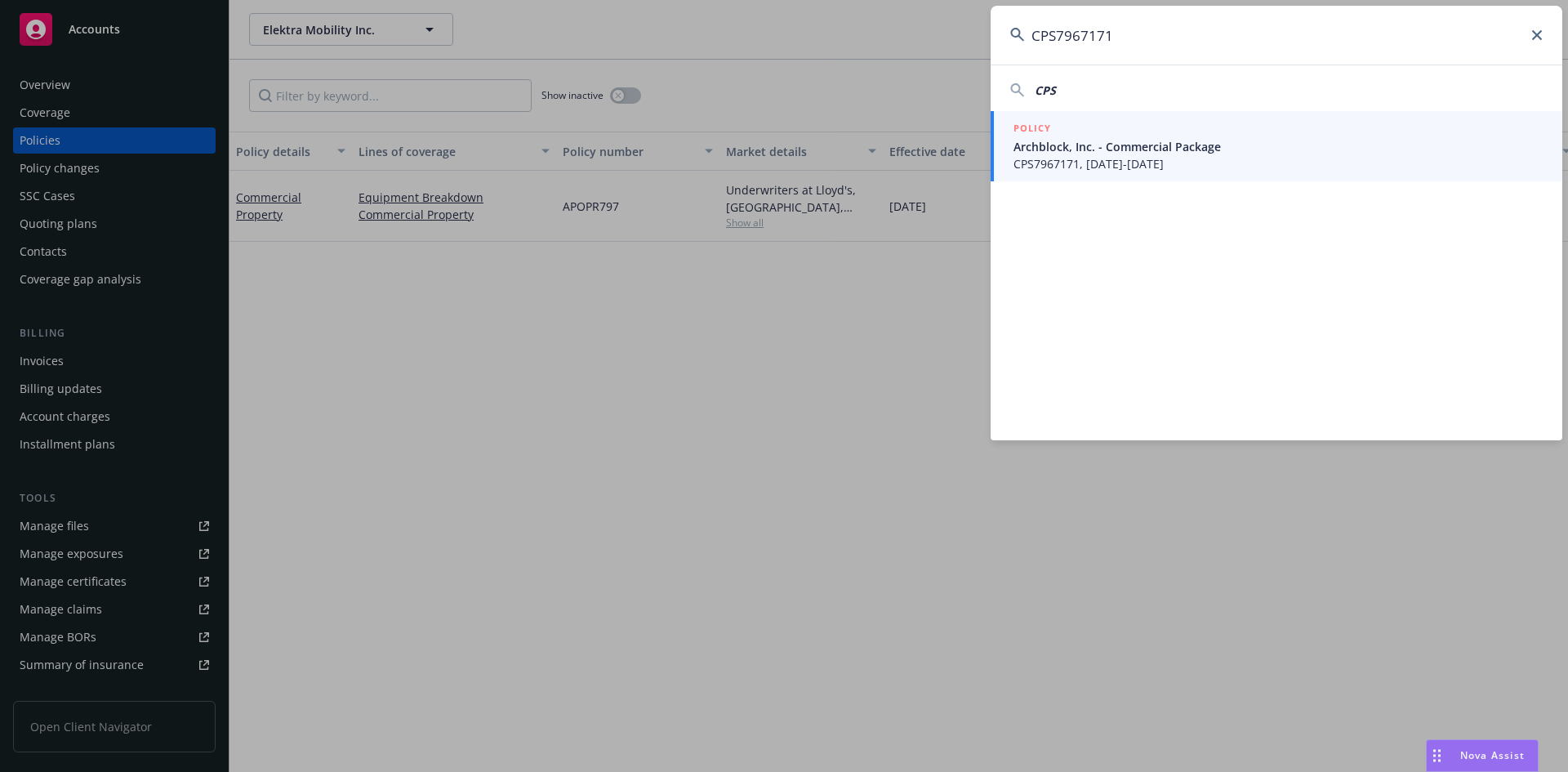
type input "CPS7967171"
click at [1157, 138] on span "Archblock, Inc. - Commercial Package" at bounding box center [1278, 146] width 529 height 17
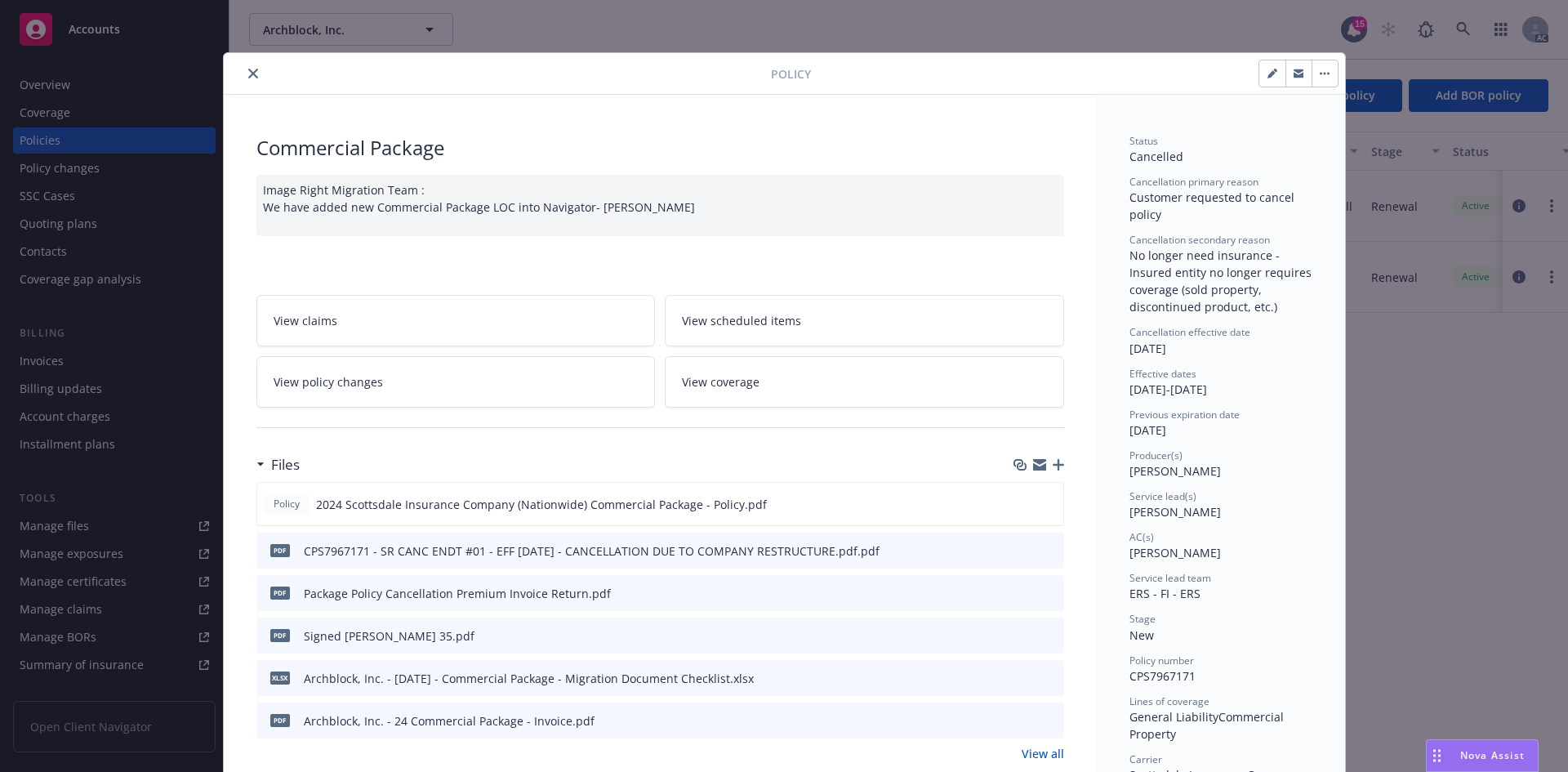
click at [249, 73] on icon "close" at bounding box center [253, 74] width 10 height 10
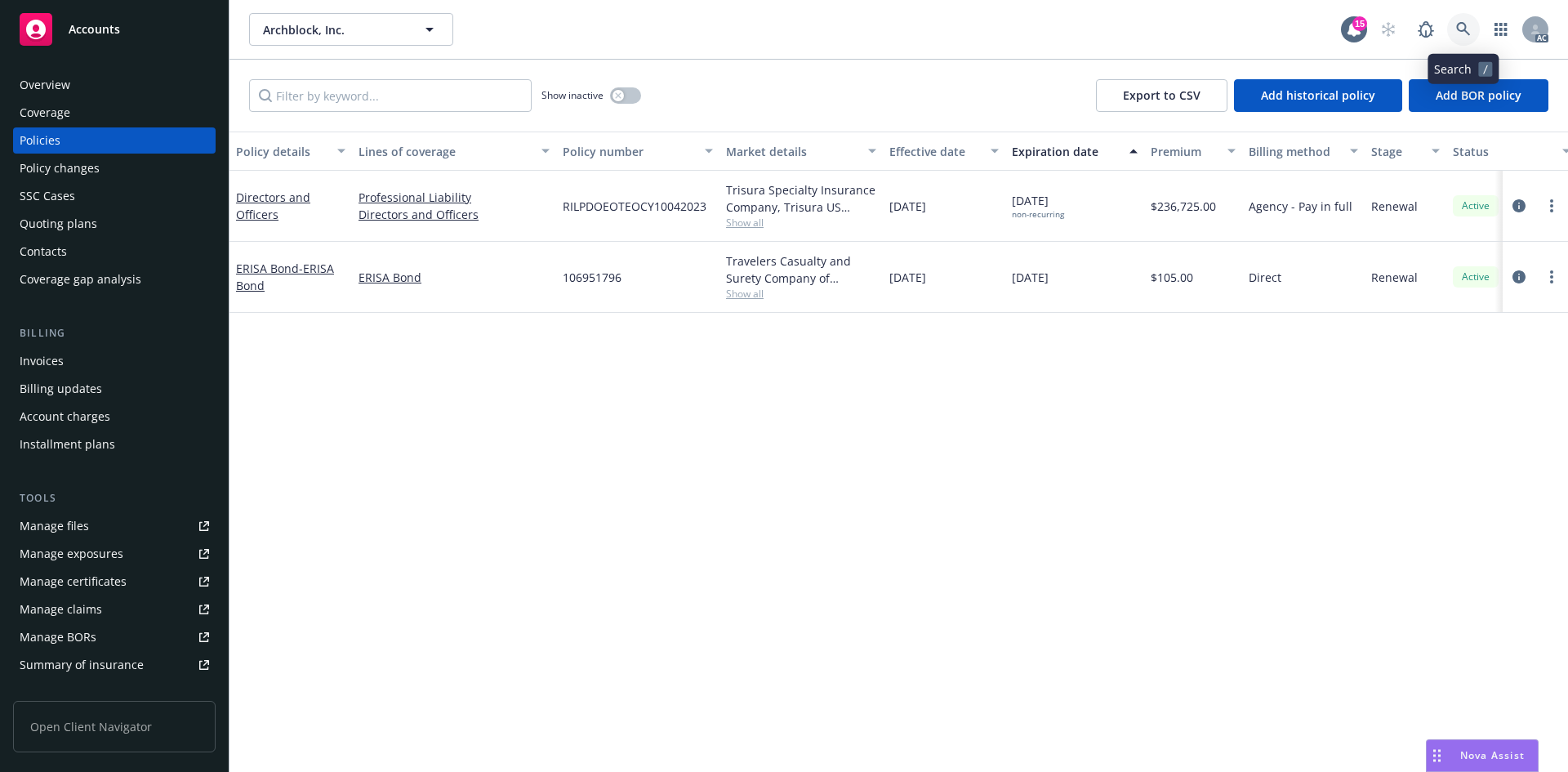
click at [1452, 17] on link at bounding box center [1464, 29] width 33 height 33
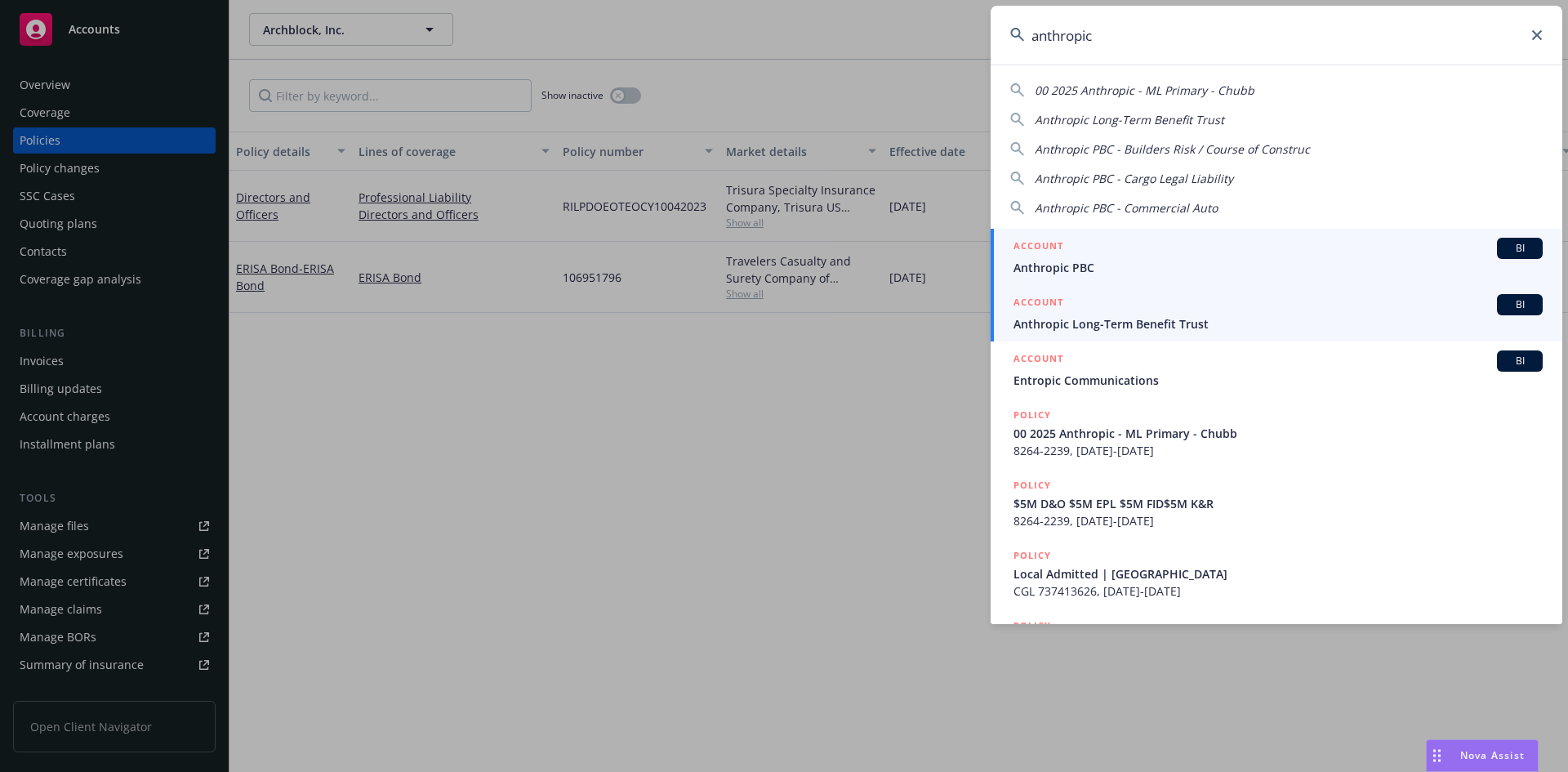
type input "anthropic"
click at [1060, 264] on span "Anthropic PBC" at bounding box center [1278, 268] width 529 height 17
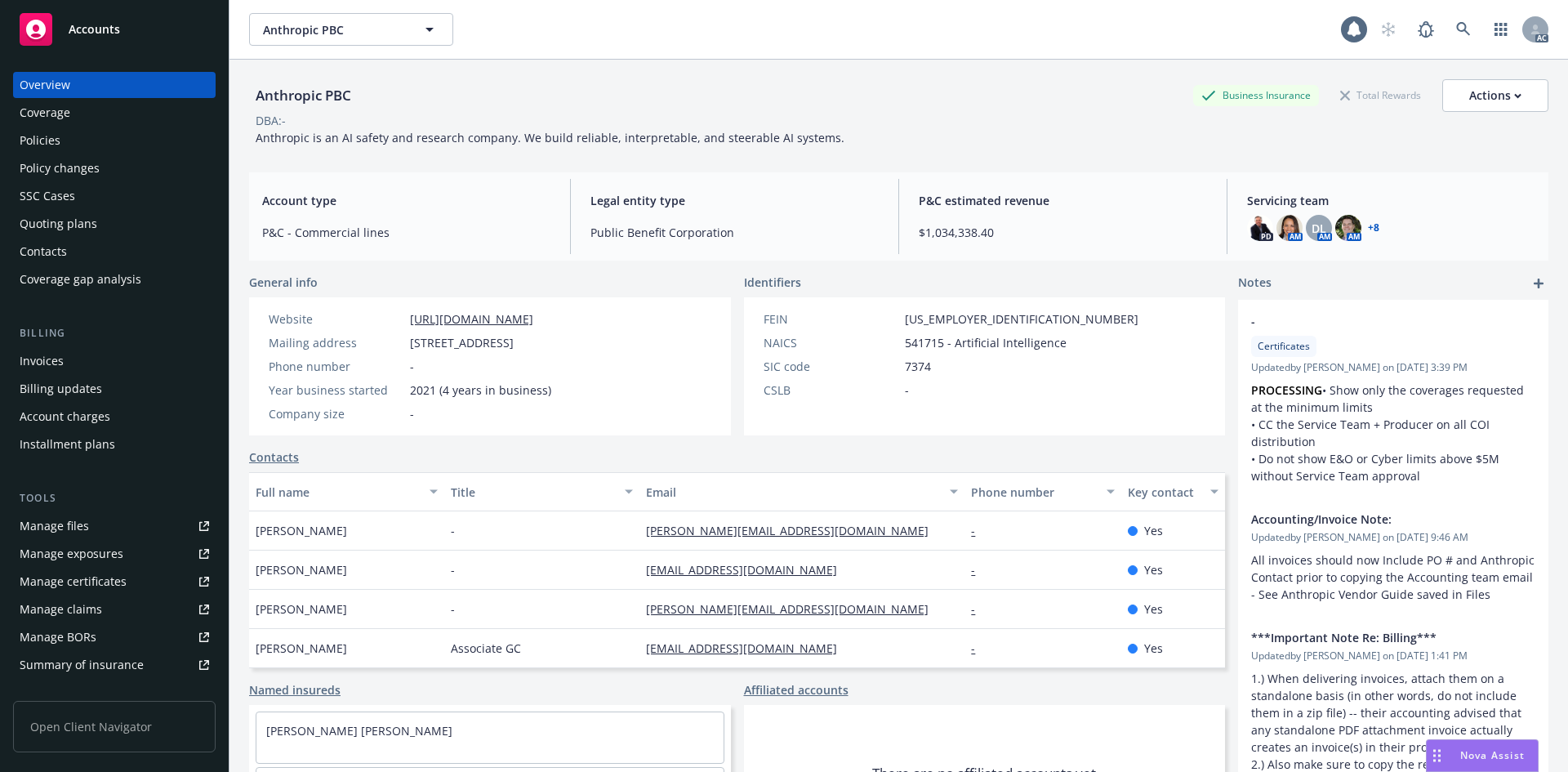
click at [104, 355] on div "Invoices" at bounding box center [114, 361] width 189 height 26
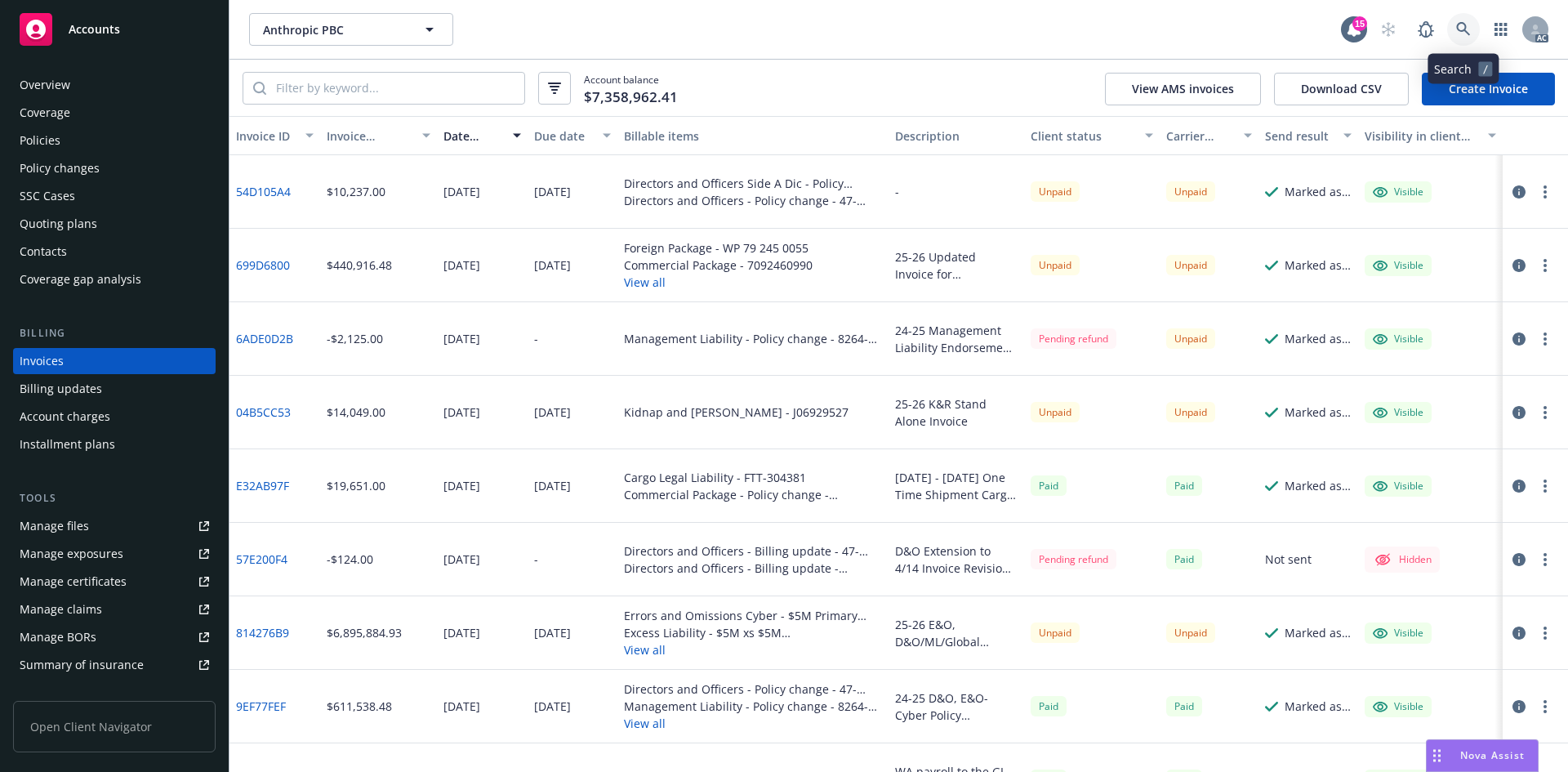
click at [1470, 32] on icon at bounding box center [1464, 30] width 15 height 15
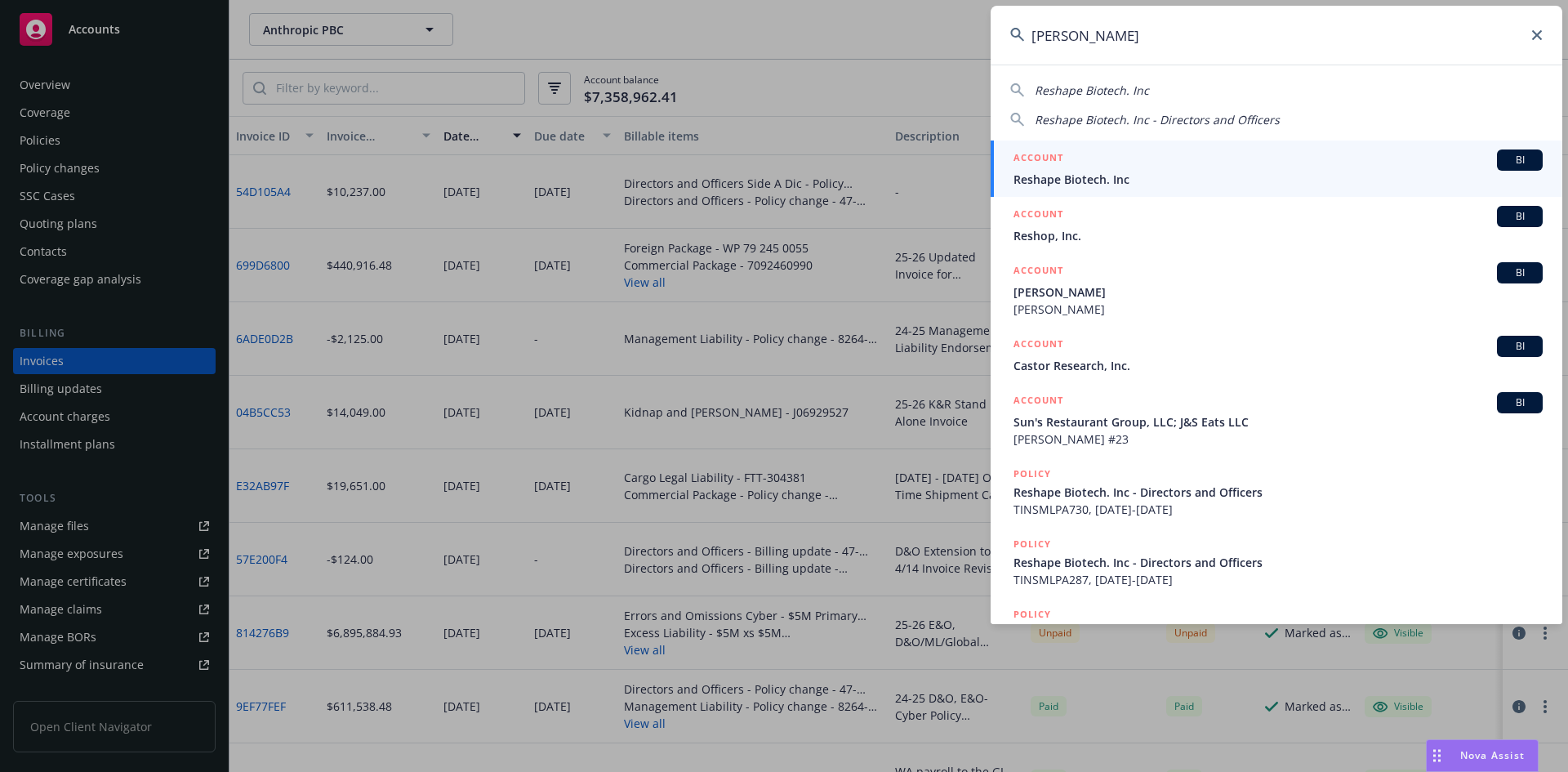
type input "[PERSON_NAME]"
click at [1273, 158] on div "ACCOUNT BI" at bounding box center [1278, 159] width 529 height 21
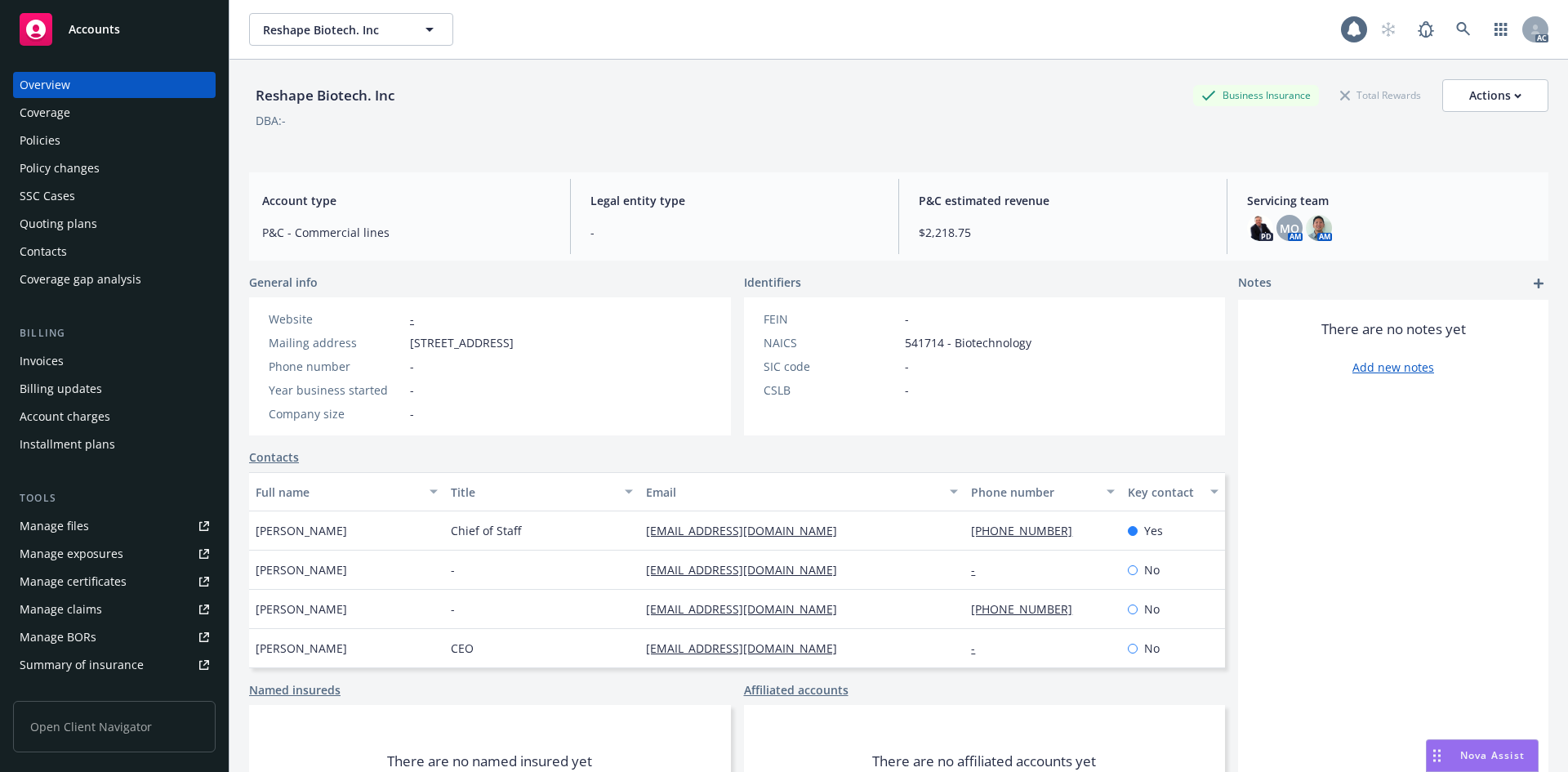
click at [131, 352] on div "Invoices" at bounding box center [114, 361] width 189 height 26
